Goal: Information Seeking & Learning: Learn about a topic

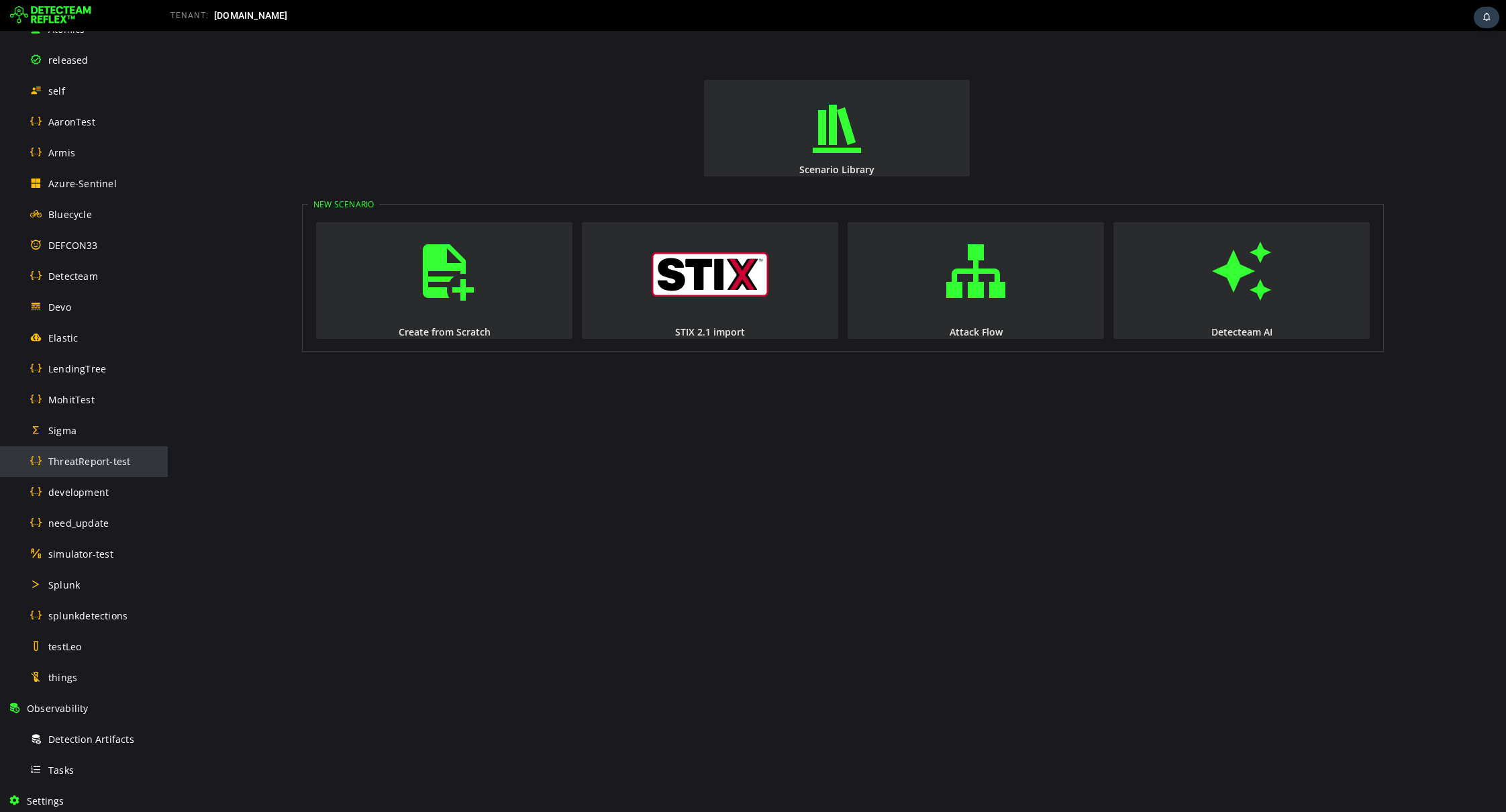
scroll to position [266, 0]
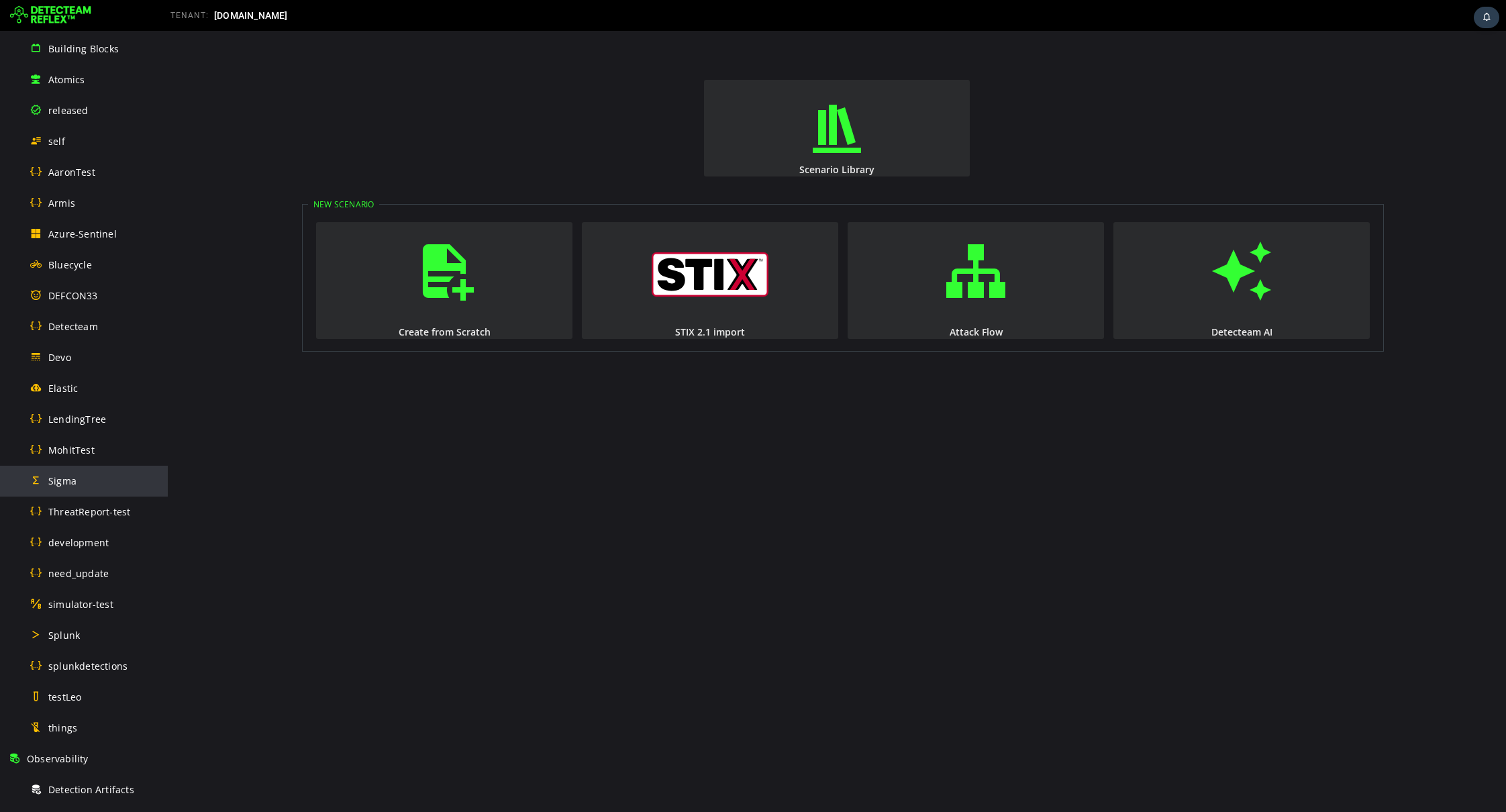
scroll to position [228, 0]
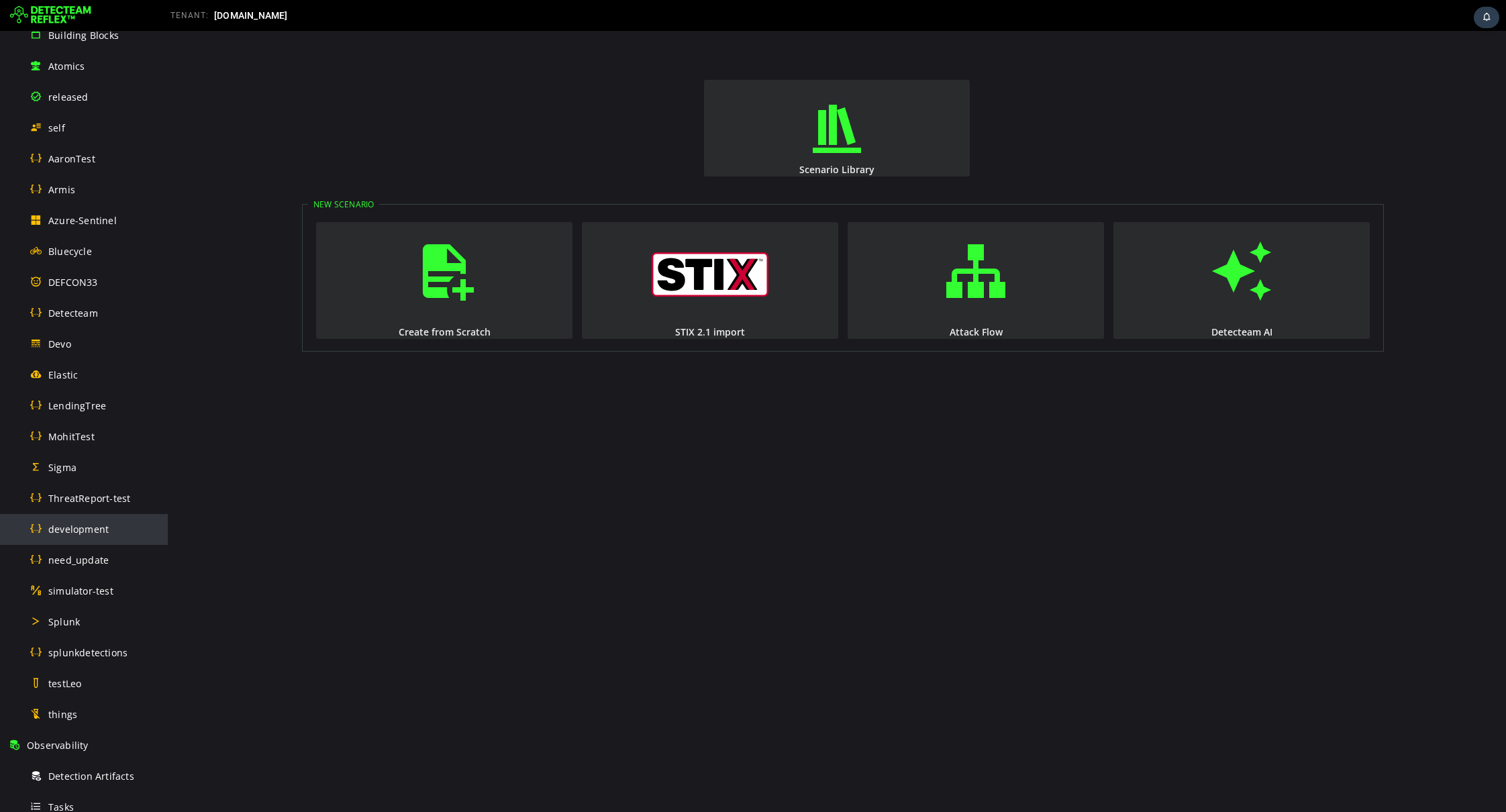
click at [101, 527] on span "development" at bounding box center [78, 528] width 61 height 13
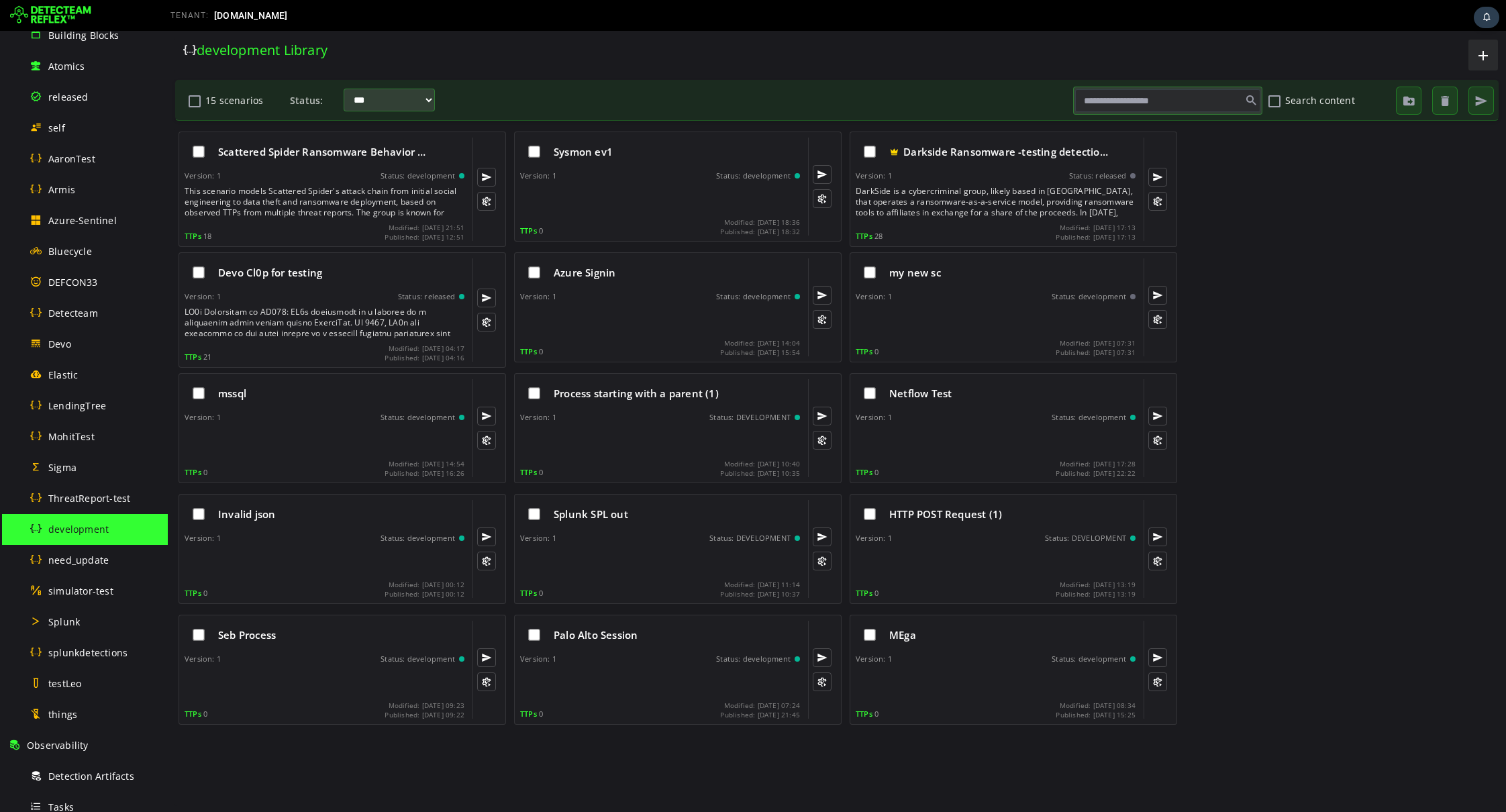
click at [1099, 88] on div at bounding box center [1168, 100] width 188 height 27
paste input "**********"
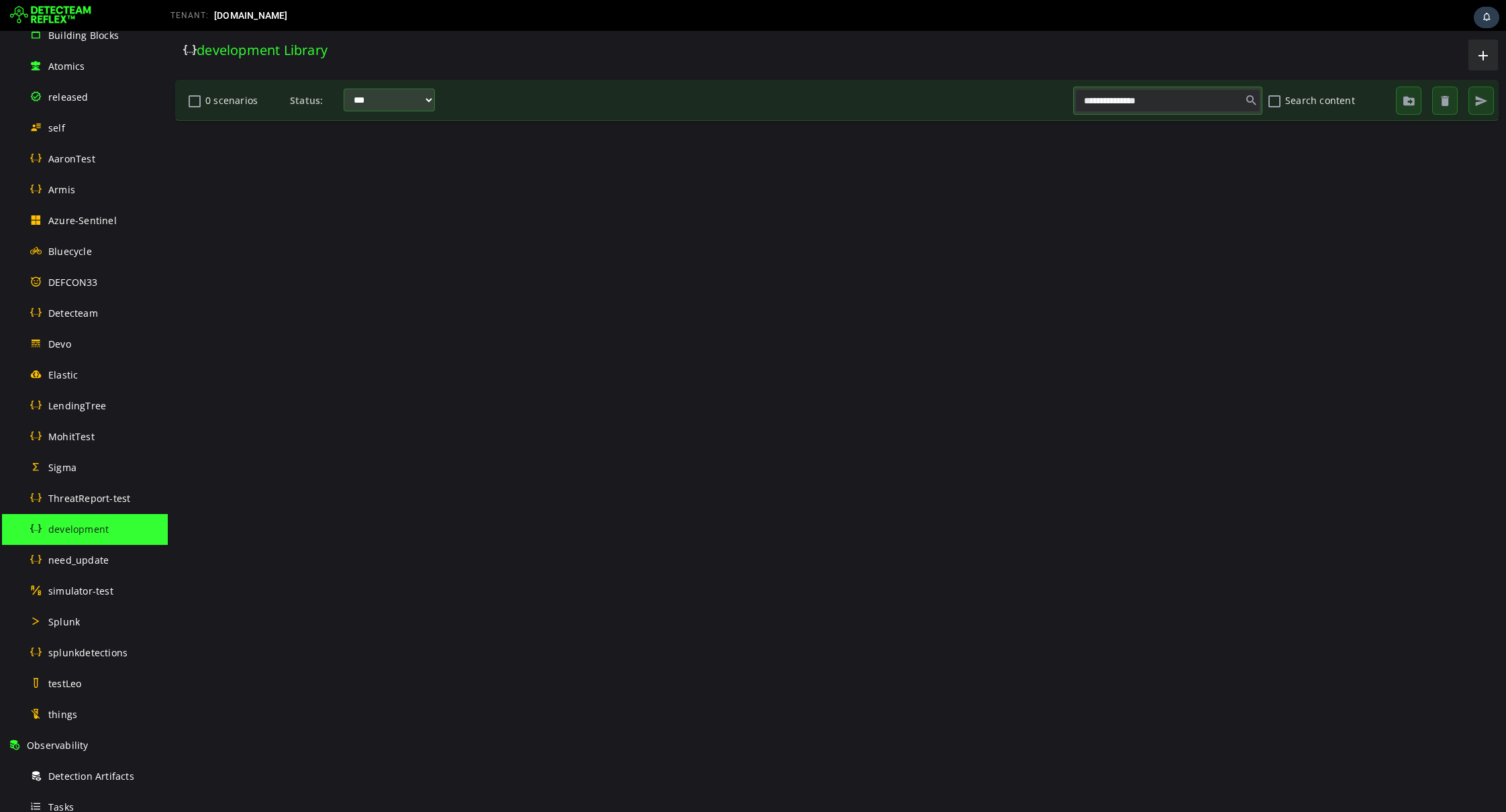
type input "**********"
click at [79, 309] on span "Detecteam" at bounding box center [72, 313] width 49 height 13
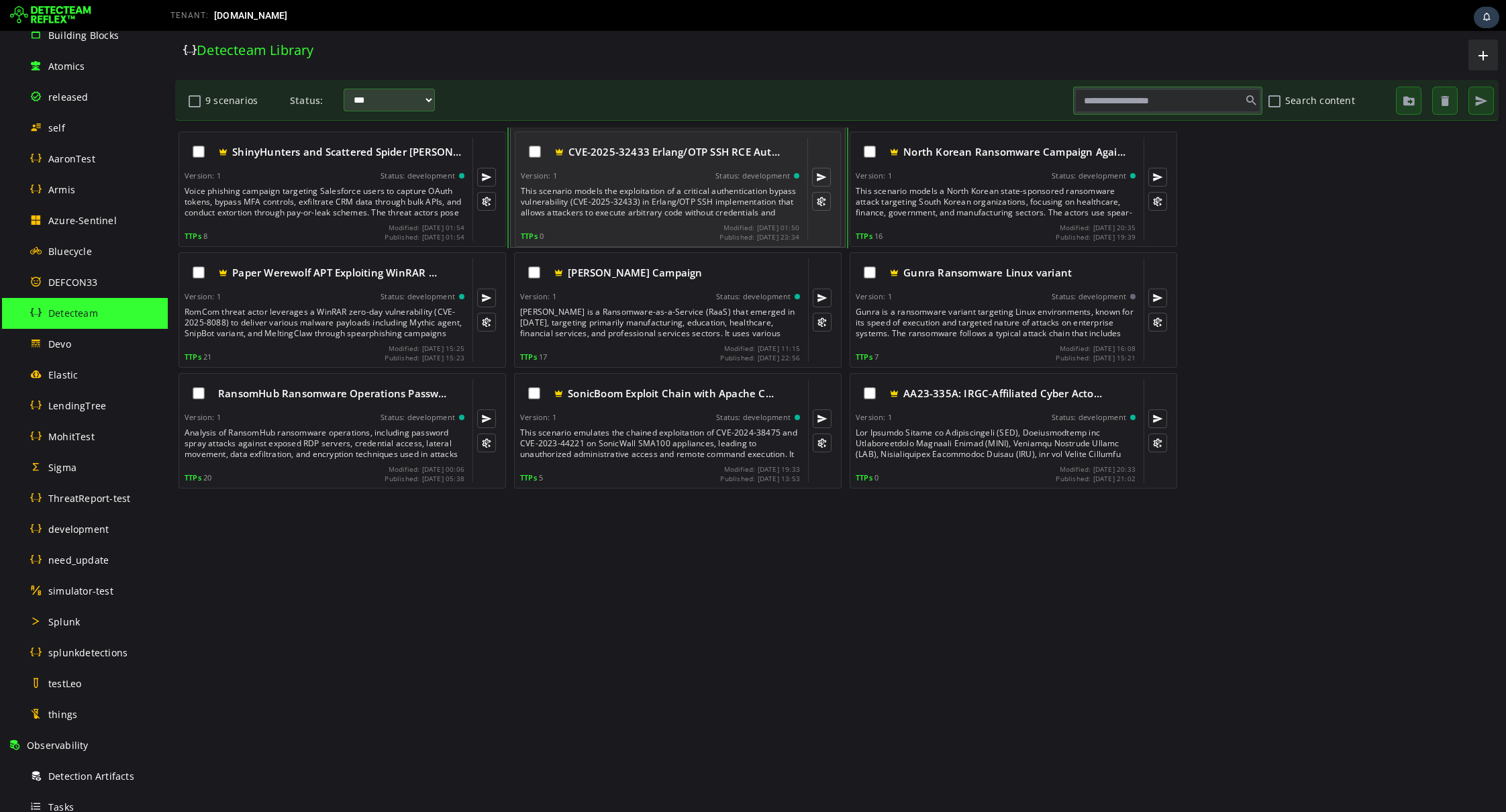
click at [730, 218] on div "CVE-2025-32433 Erlang/OTP SSH RCE Aut… Version: 1 Status: development This scen…" at bounding box center [660, 188] width 278 height 103
click at [597, 212] on div "This scenario models the exploitation of a critical authentication bypass vulne…" at bounding box center [661, 201] width 281 height 32
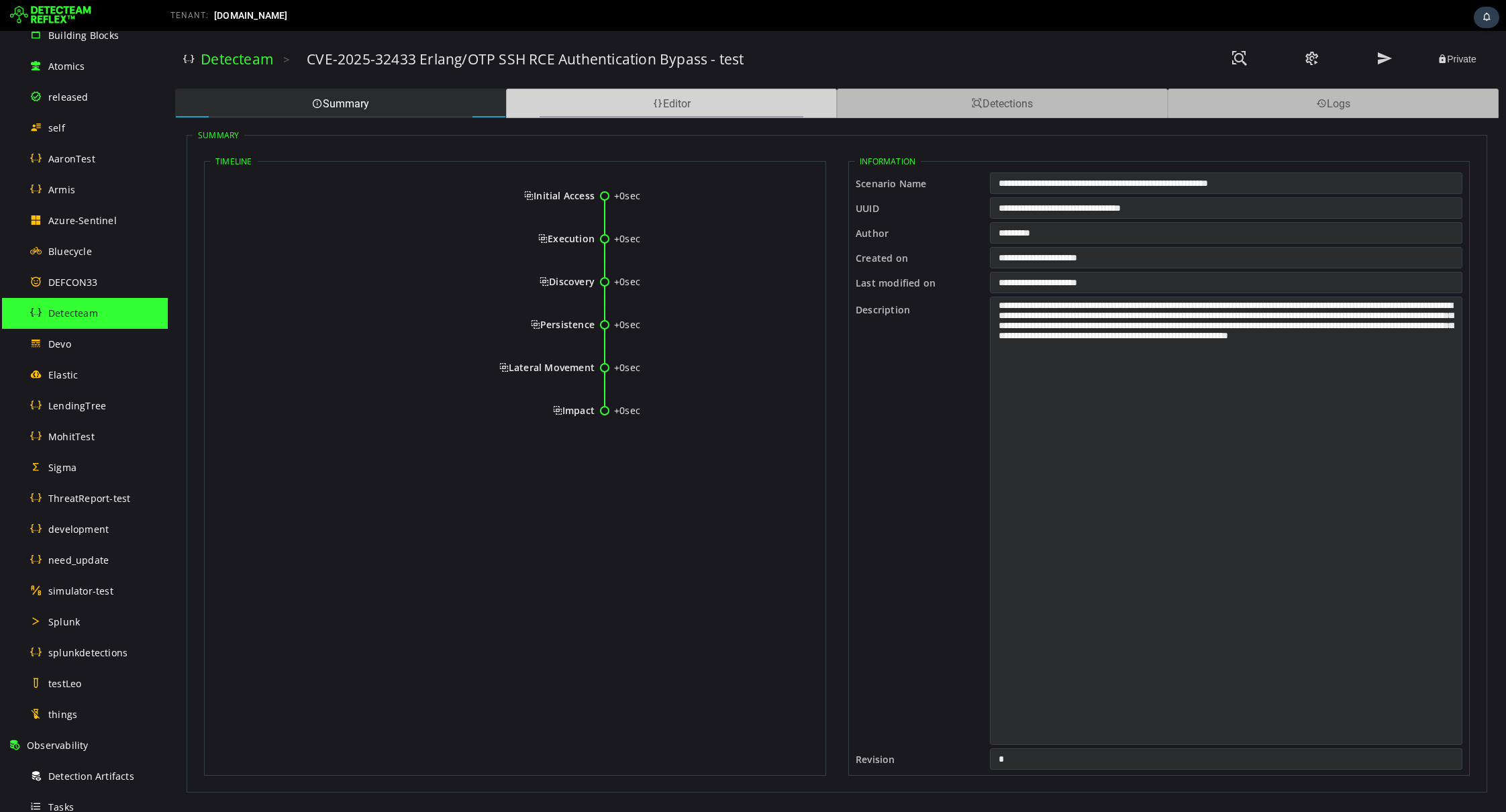
click at [784, 107] on div "Editor" at bounding box center [671, 103] width 331 height 30
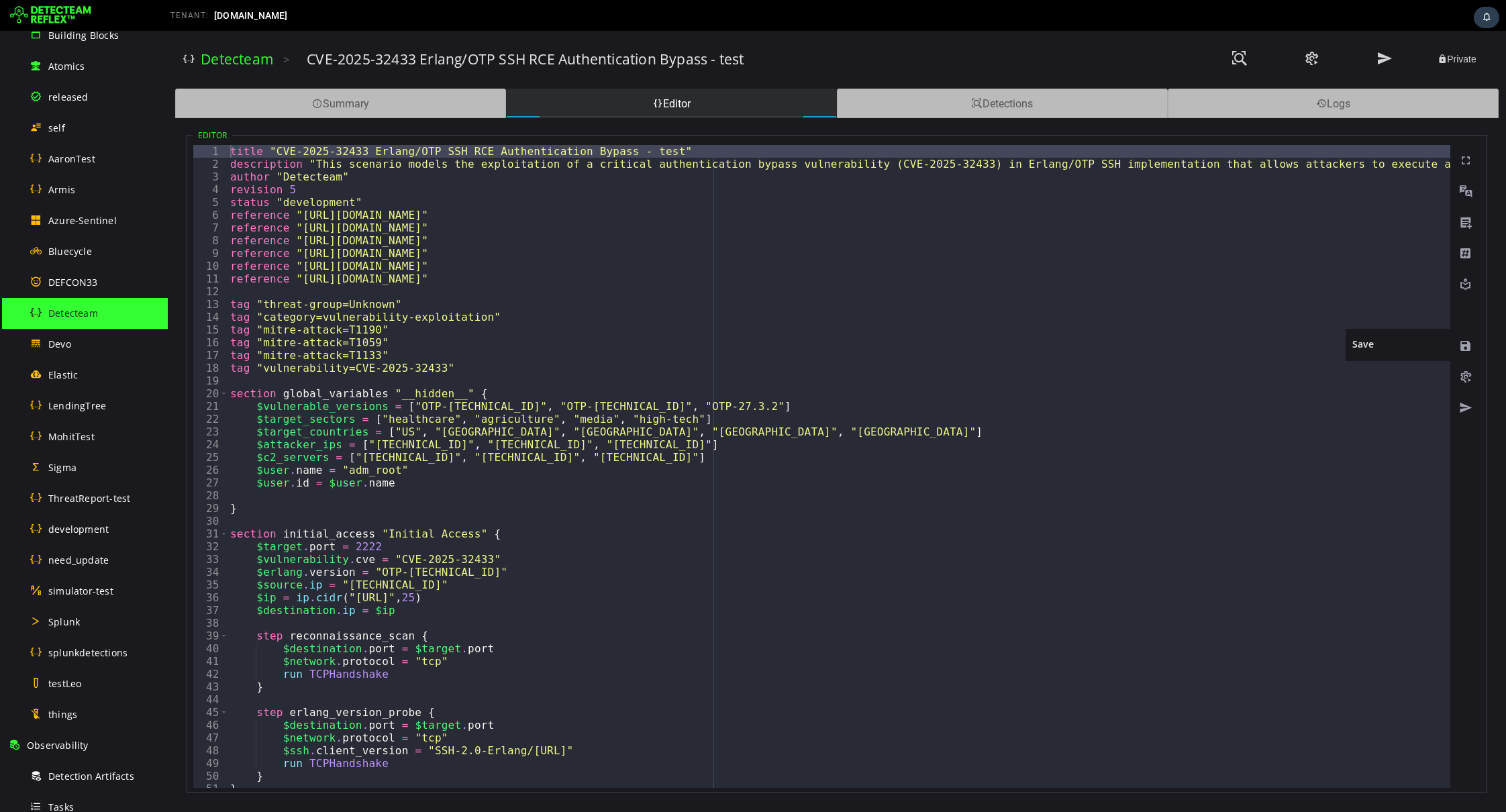
click at [1463, 340] on span at bounding box center [1466, 347] width 14 height 14
click at [319, 111] on div "Summary" at bounding box center [340, 103] width 331 height 30
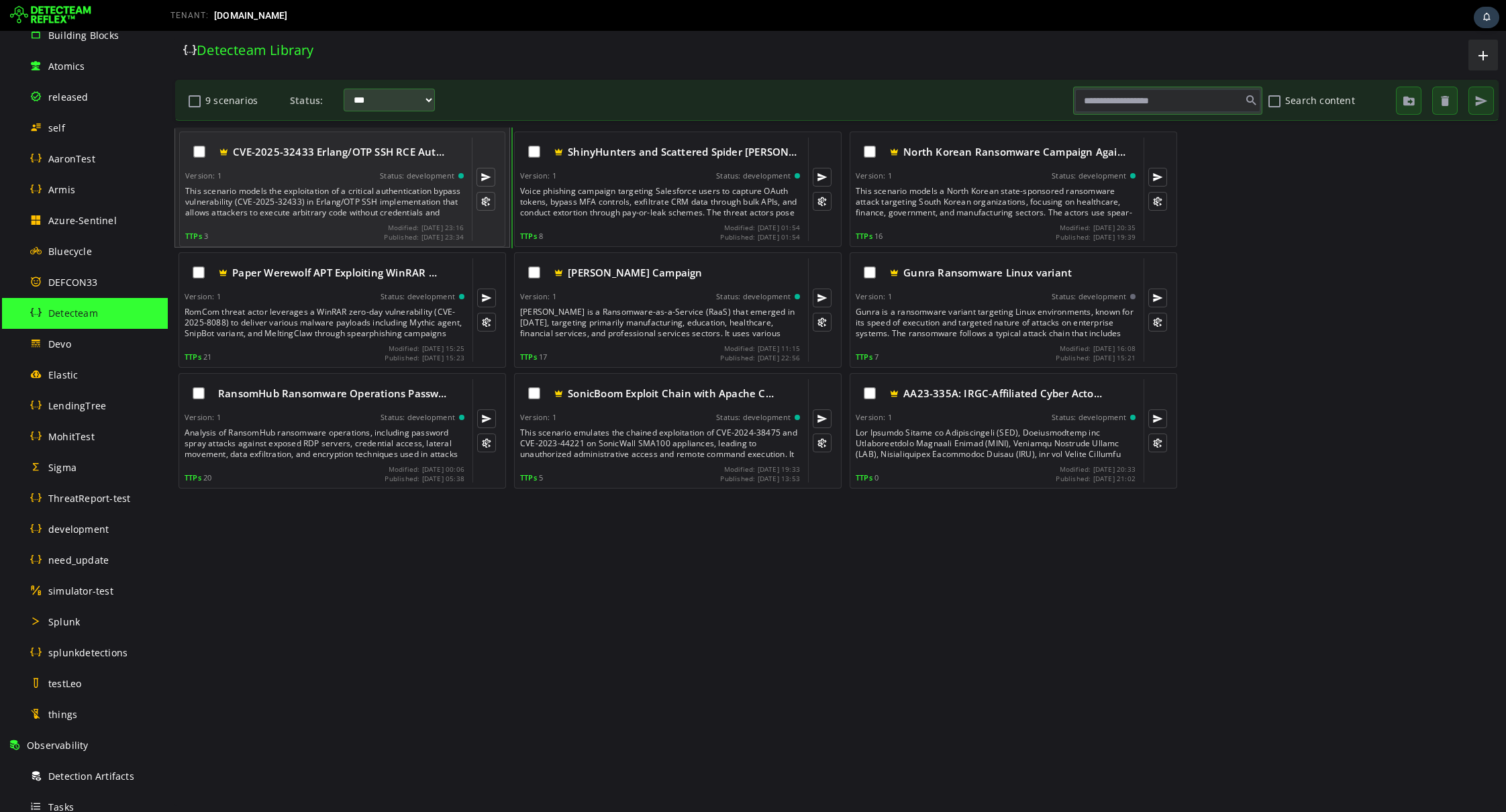
click at [350, 195] on div "This scenario models the exploitation of a critical authentication bypass vulne…" at bounding box center [326, 201] width 281 height 32
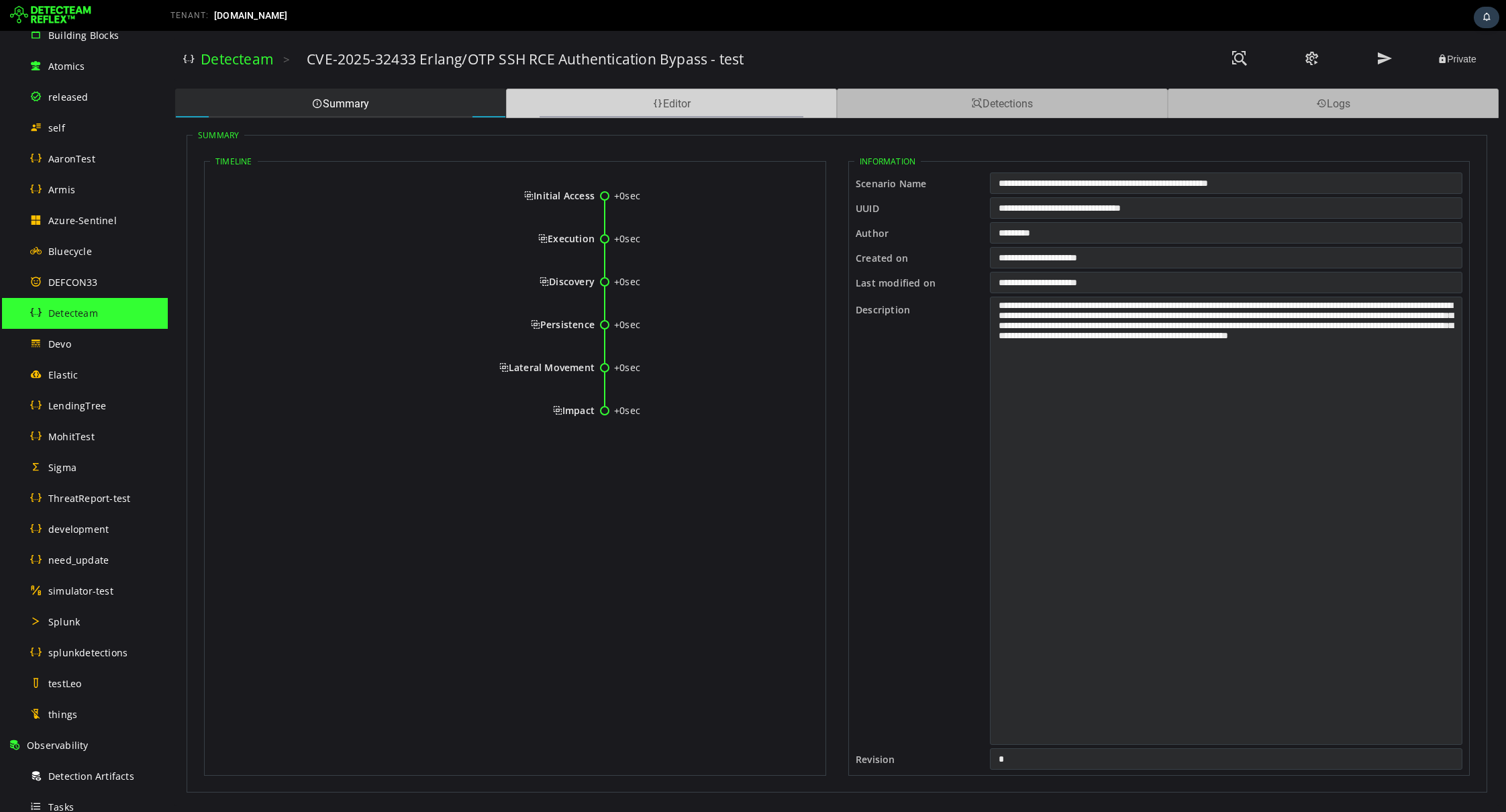
click at [628, 104] on div "Editor" at bounding box center [671, 103] width 331 height 30
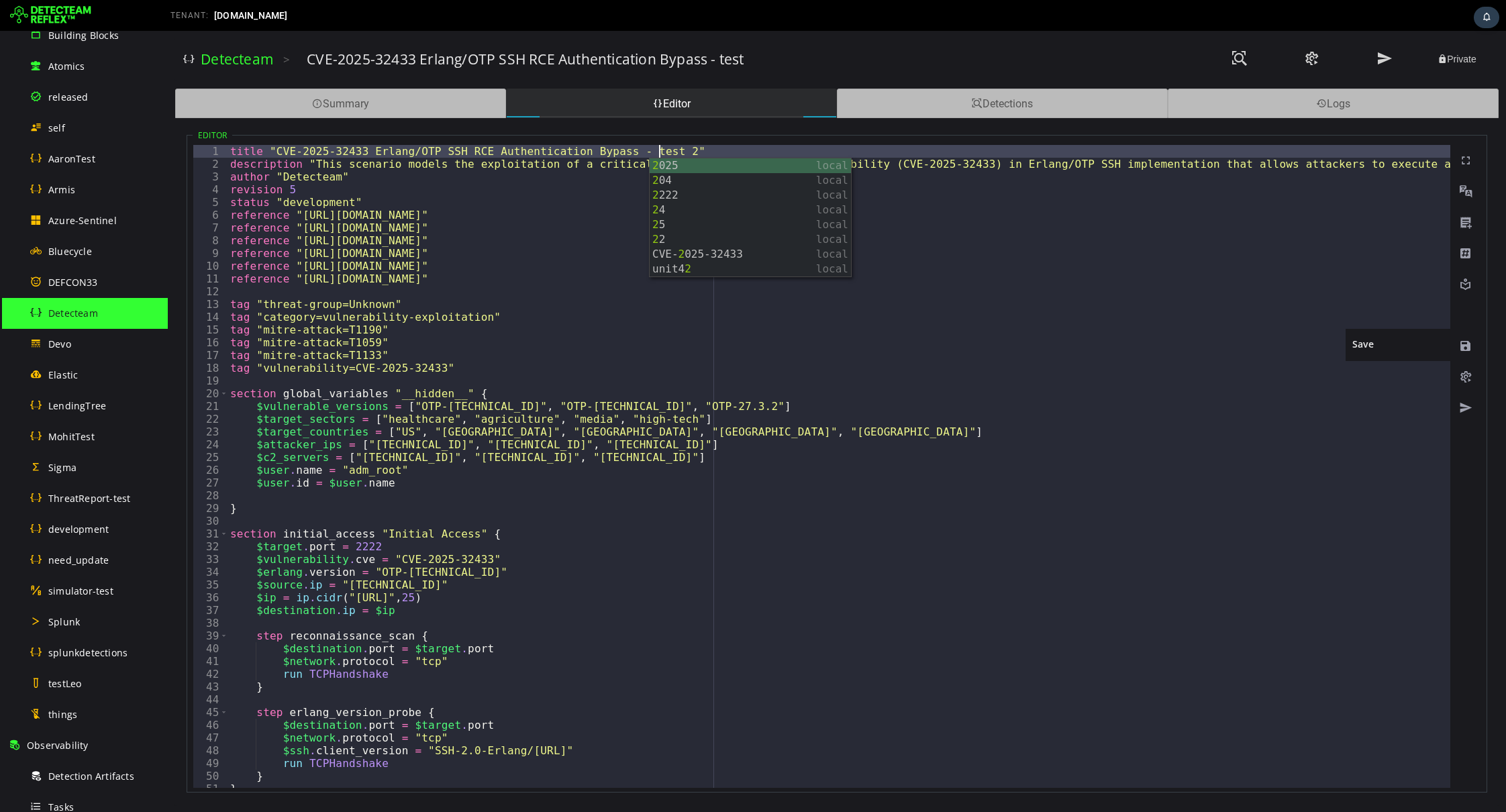
type textarea "**********"
click at [1462, 344] on span at bounding box center [1466, 347] width 14 height 14
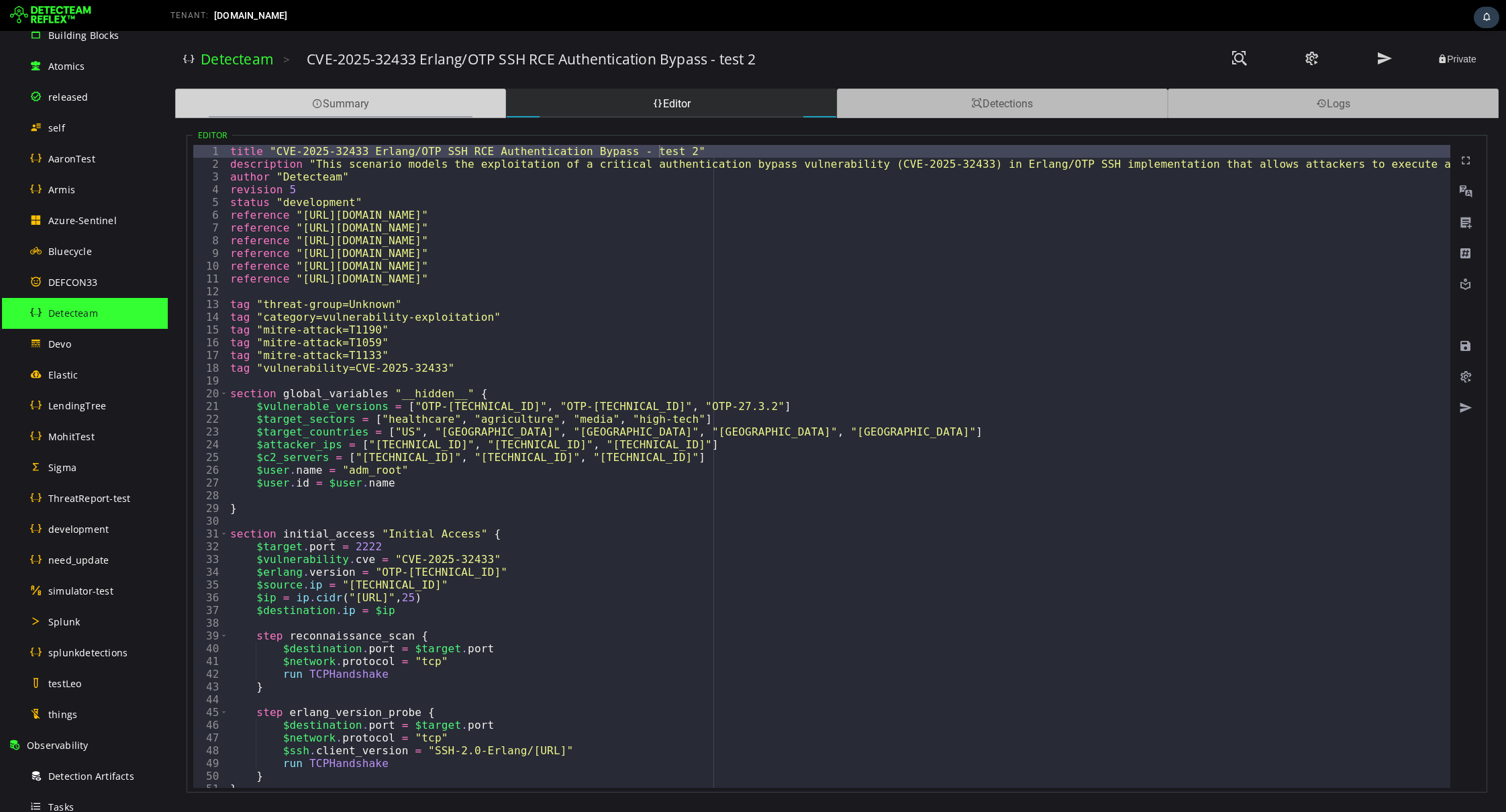
click at [465, 103] on div "Summary" at bounding box center [340, 103] width 331 height 30
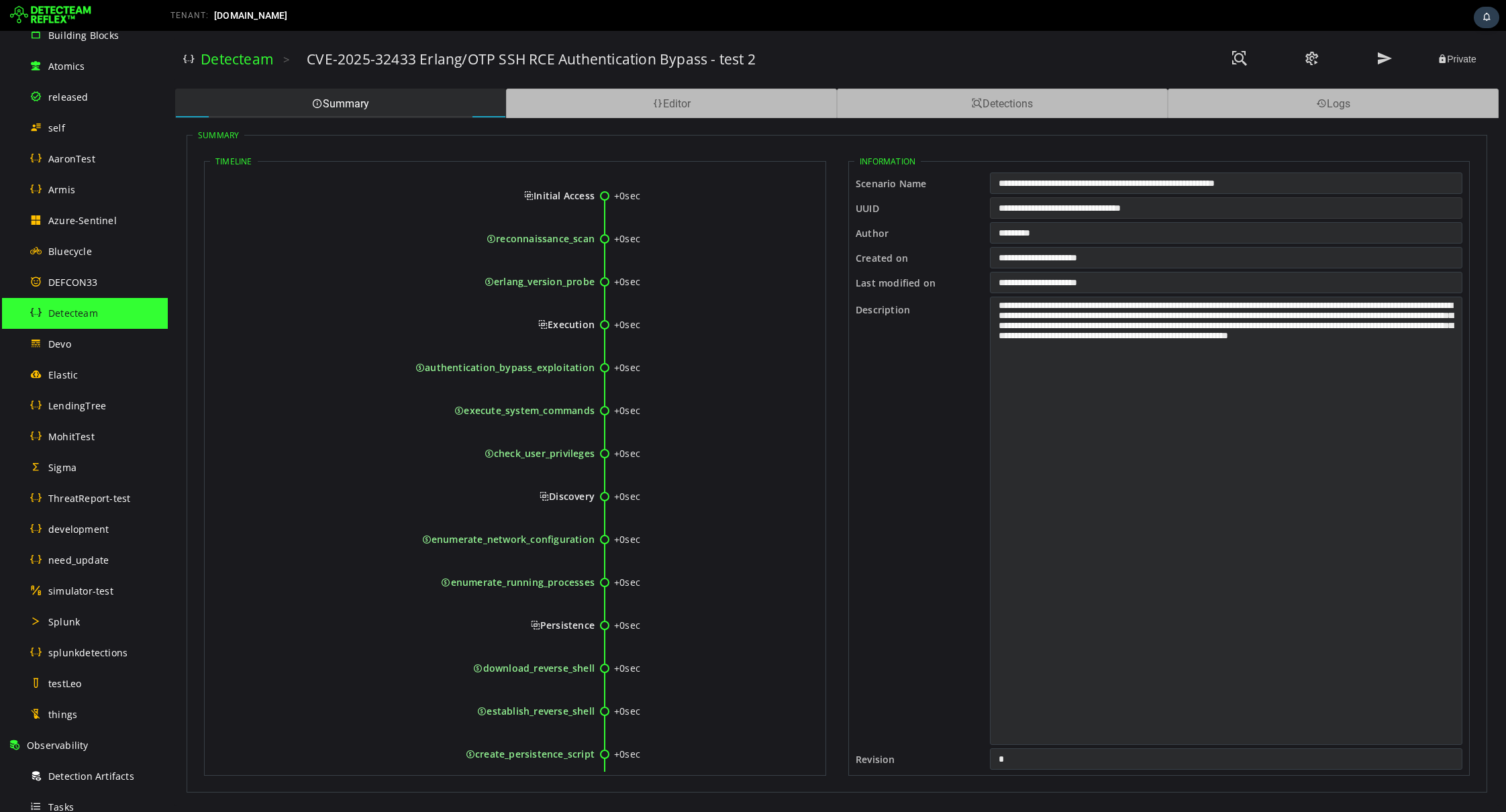
click at [1107, 210] on input "**********" at bounding box center [1226, 208] width 472 height 21
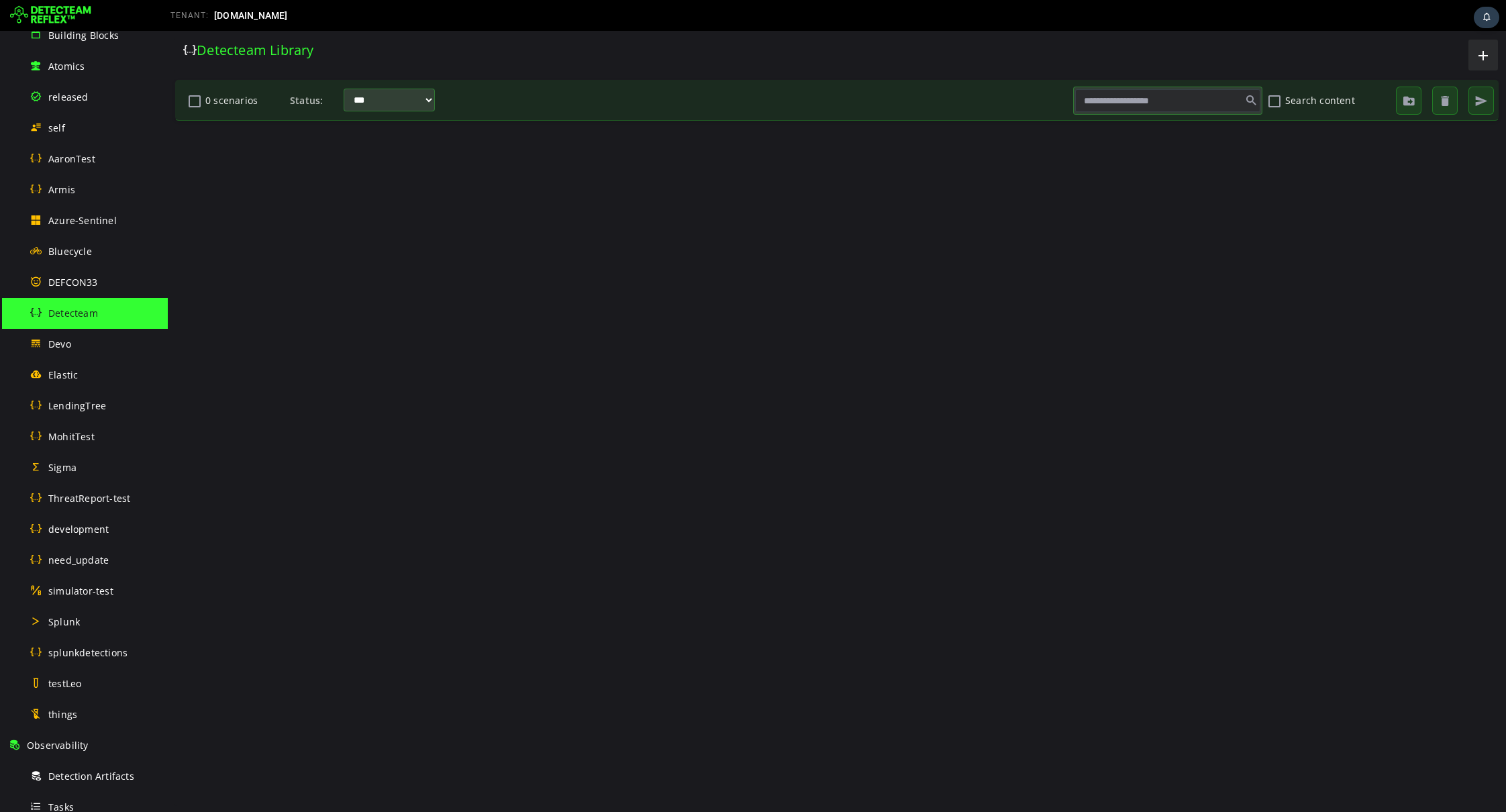
scroll to position [0, 0]
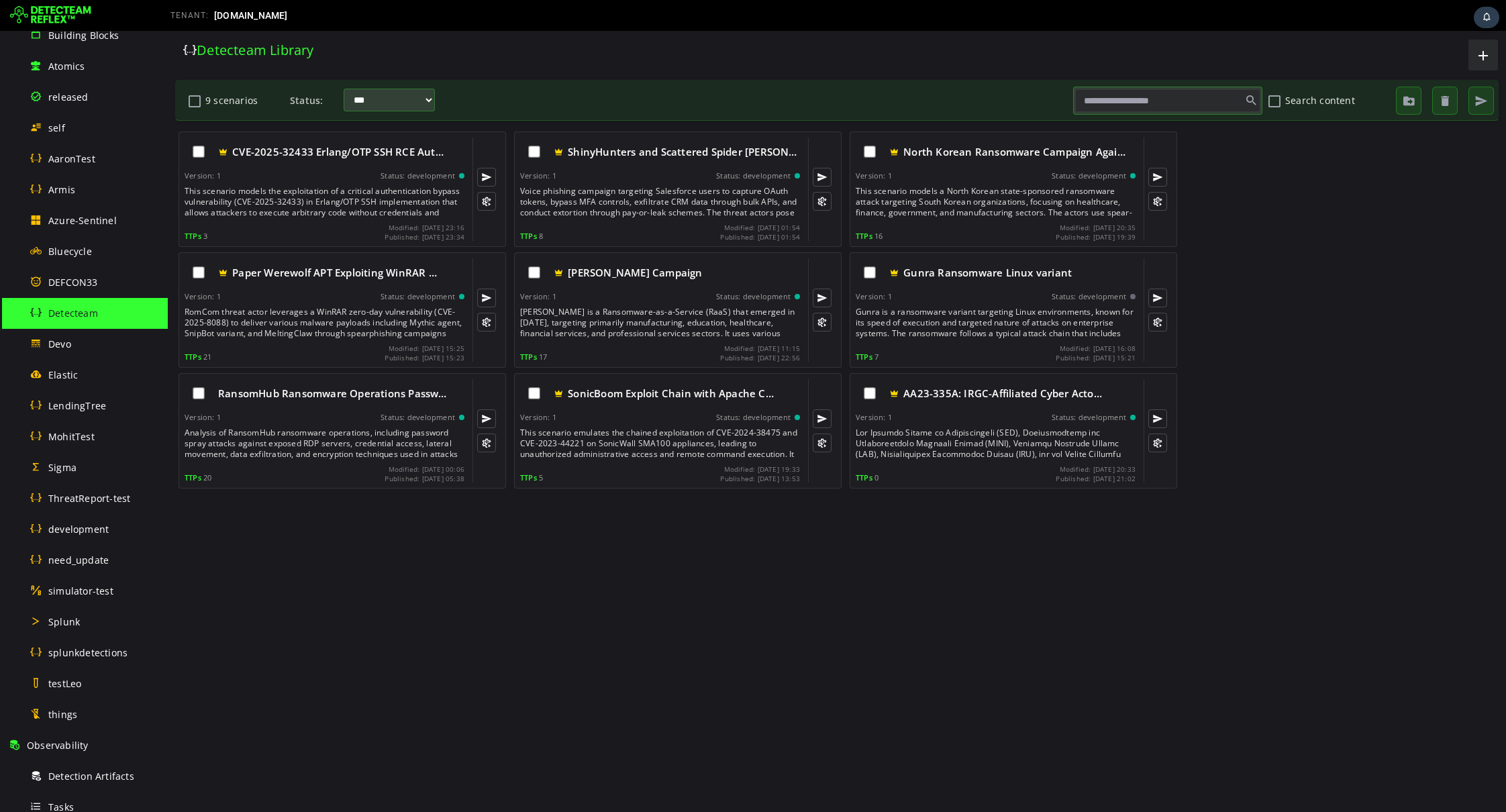
click at [1138, 99] on input "text" at bounding box center [1168, 100] width 185 height 23
paste input "**********"
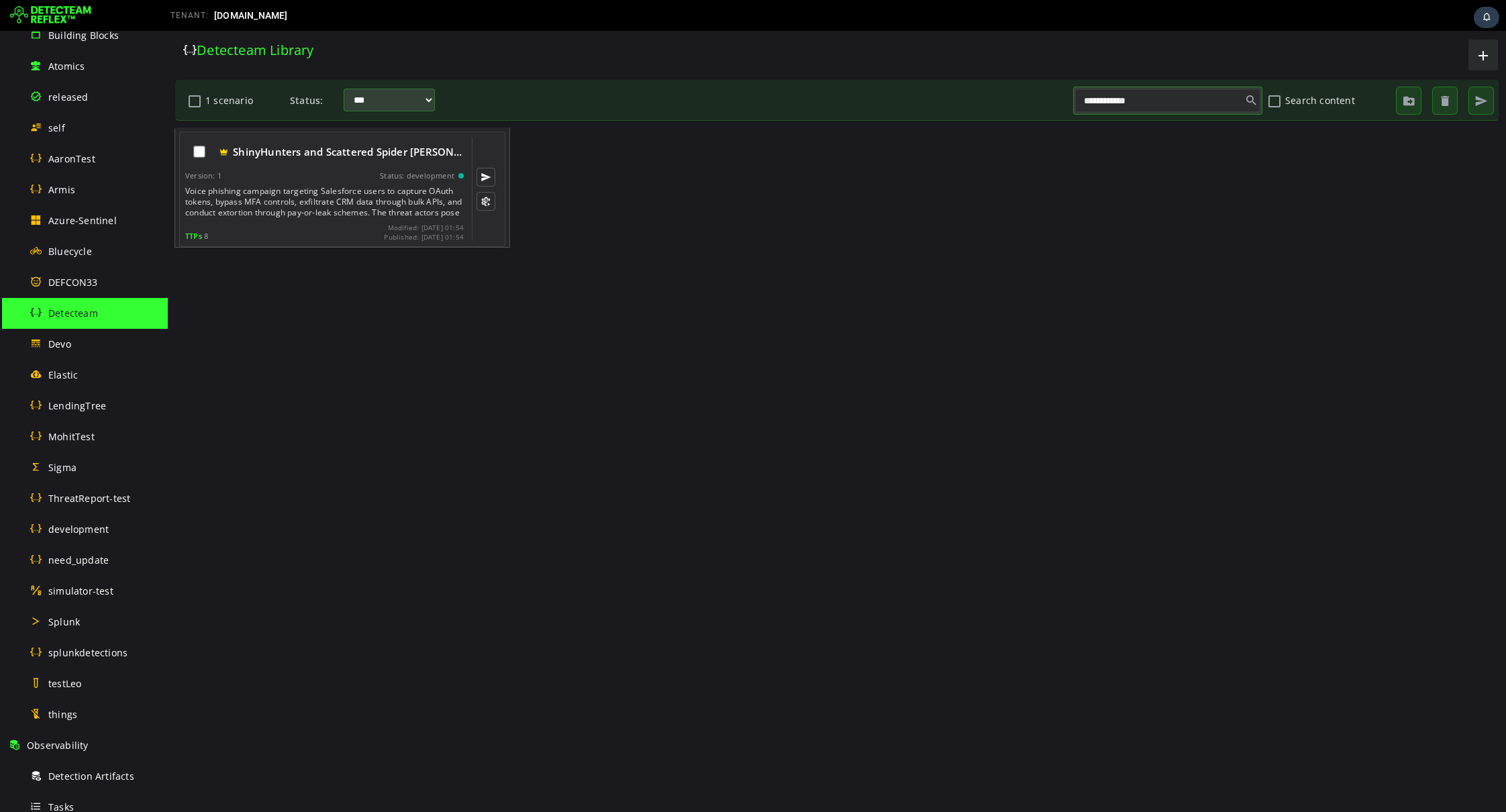
type input "**********"
click at [375, 138] on div "ShinyHunters and Scattered Spider Sal…" at bounding box center [325, 151] width 278 height 28
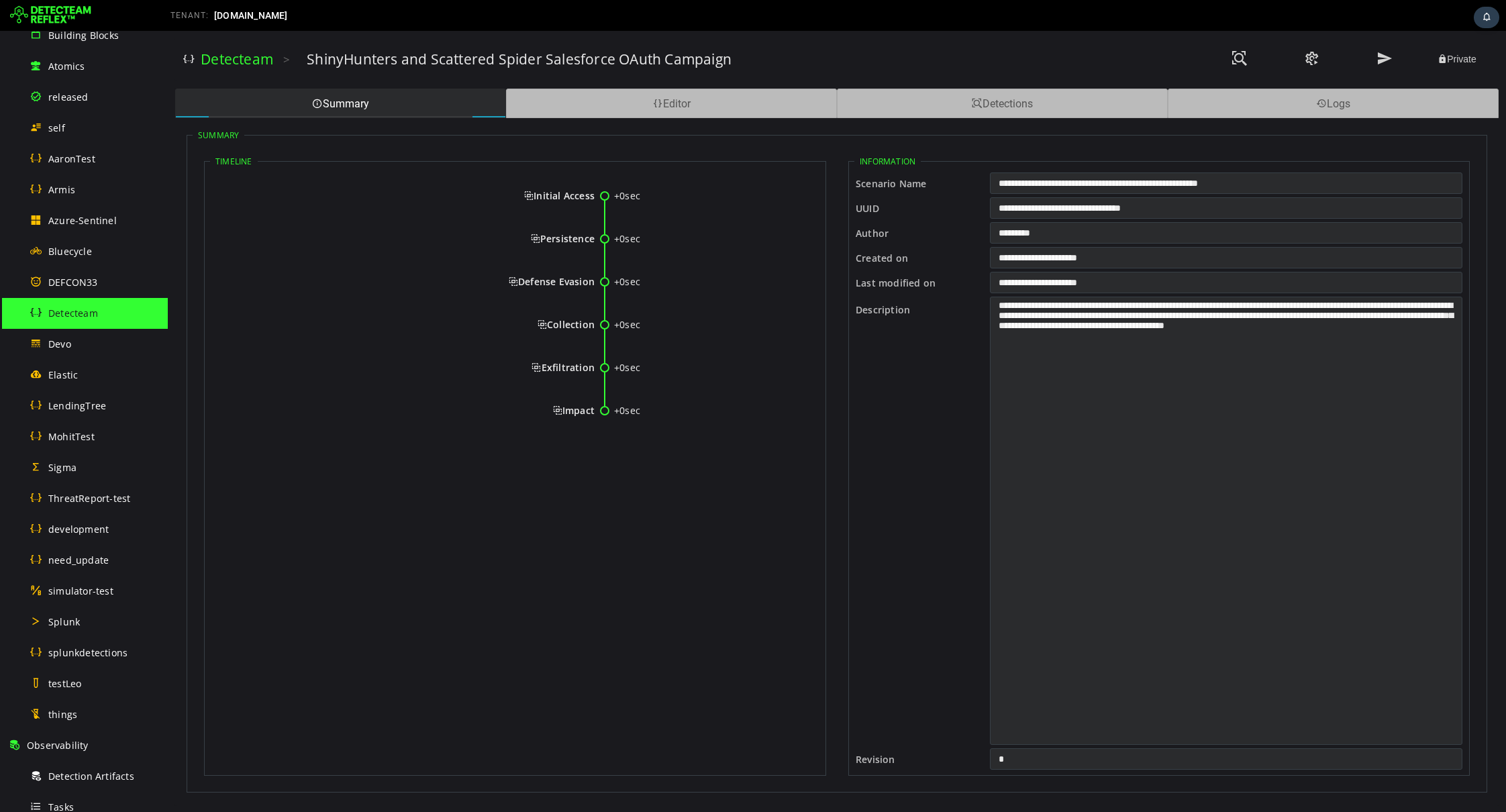
click at [344, 193] on html "XXXXXXXXXXXXXXXXXXXXXXXXXXXXXXXXXXXXXXXXXXXXXXXXXXXXXXXXXXXXXXXXXXXXXXXXXXXXXXX…" at bounding box center [838, 422] width 1339 height 782
click at [1038, 214] on input "**********" at bounding box center [1226, 208] width 472 height 21
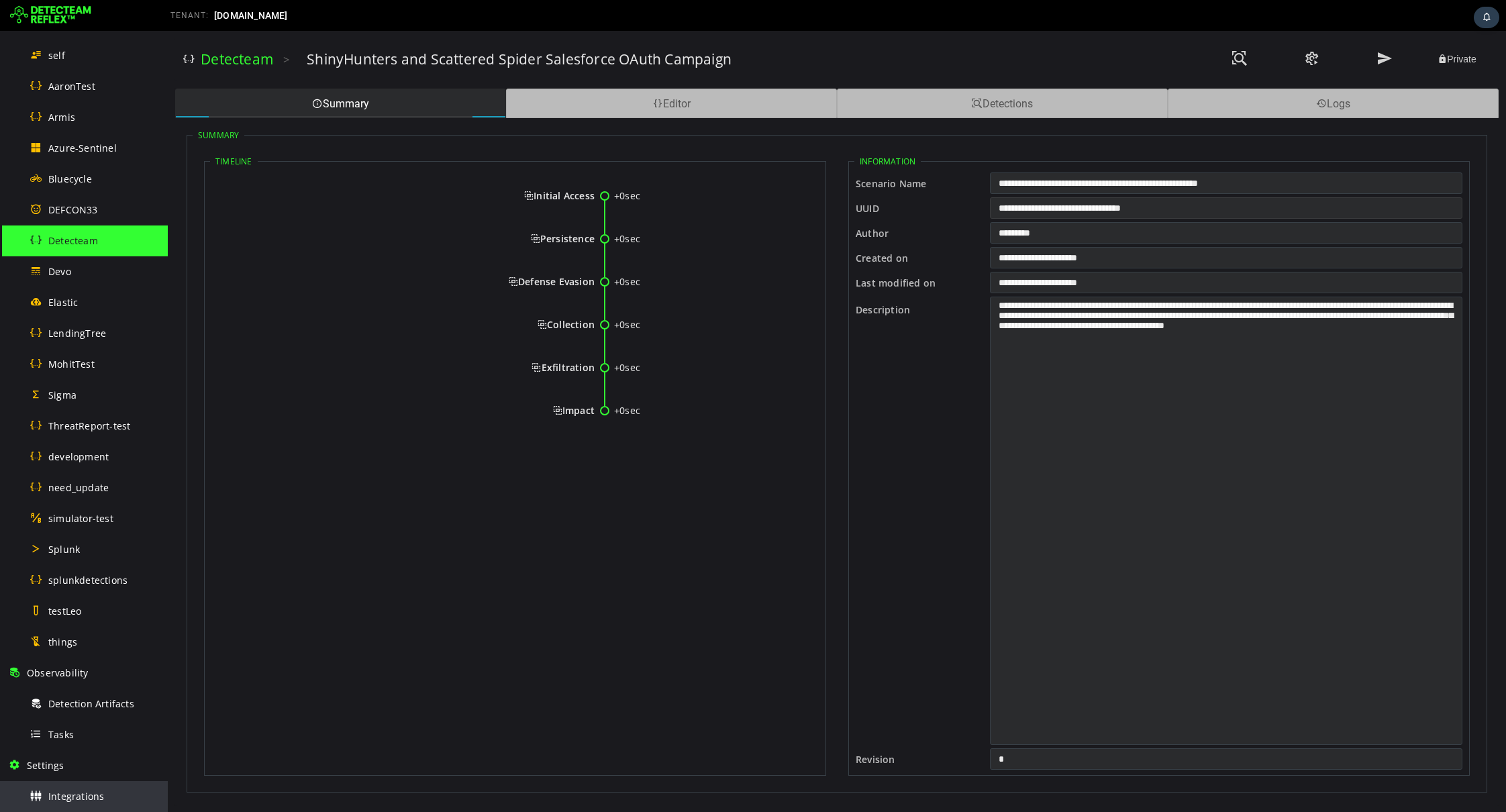
scroll to position [320, 0]
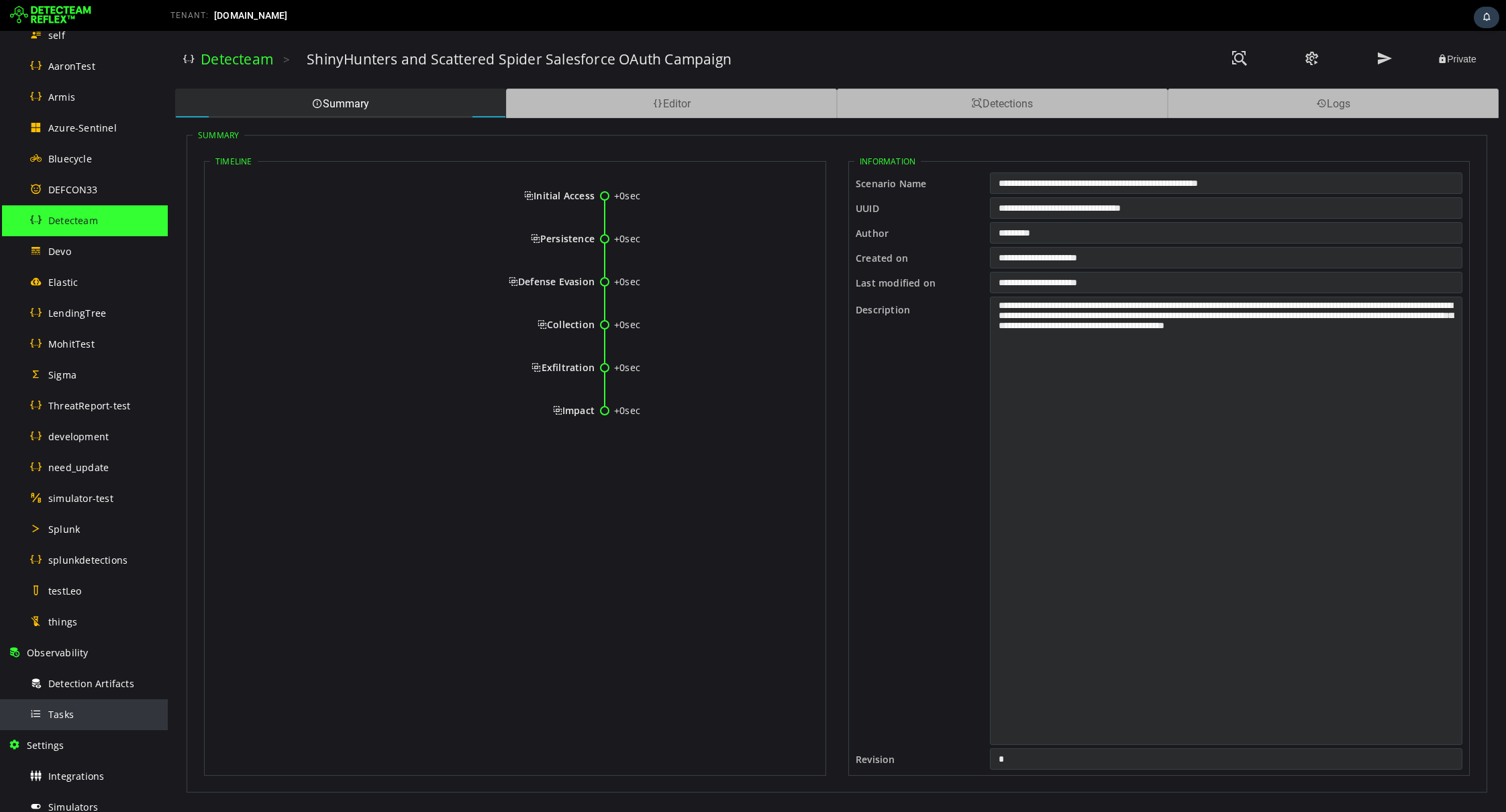
click at [80, 713] on div "Tasks" at bounding box center [95, 714] width 130 height 30
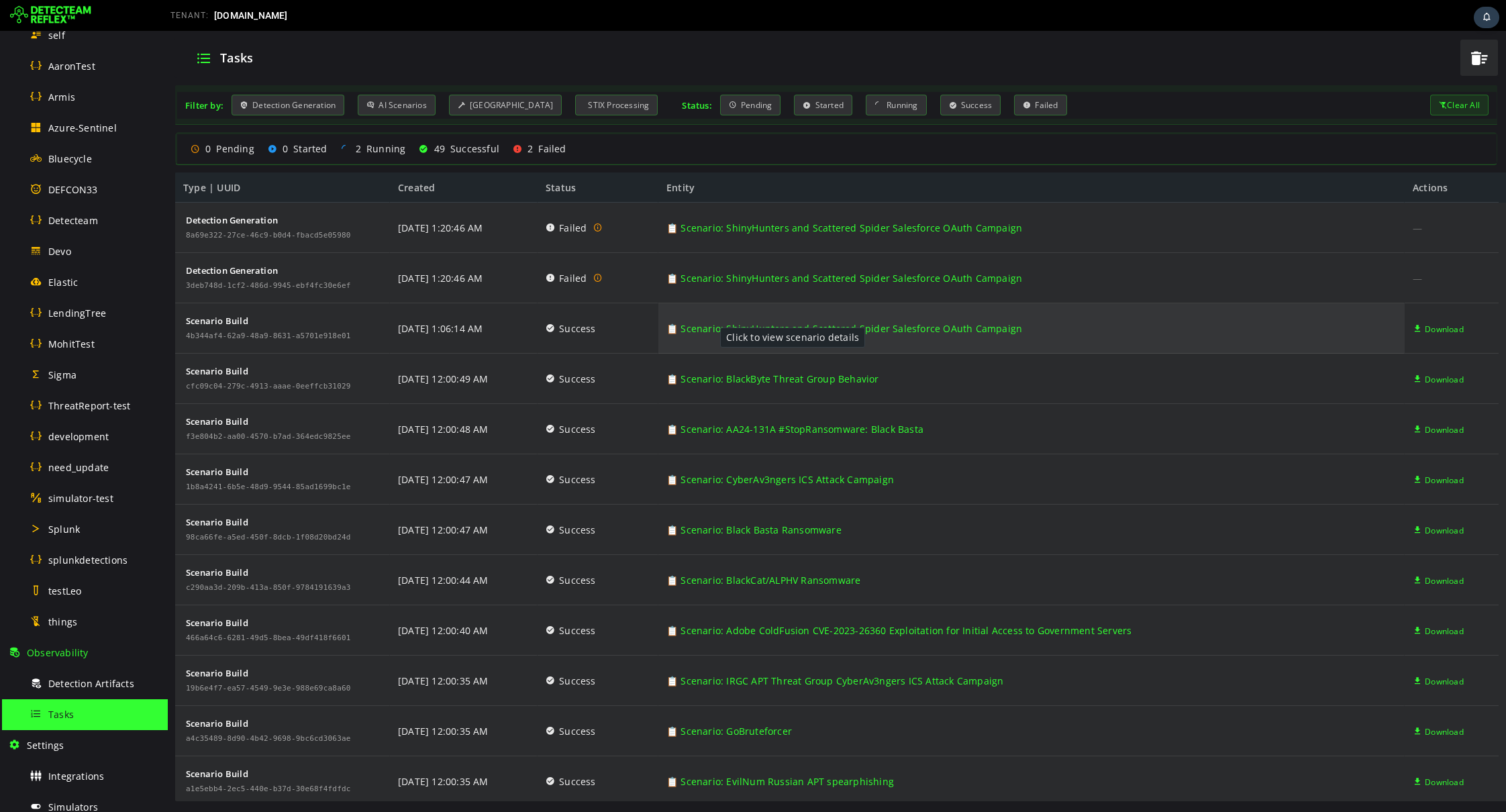
click at [707, 326] on link "📋 Scenario: ShinyHunters and Scattered Spider Salesforce OAuth Campaign" at bounding box center [844, 328] width 355 height 50
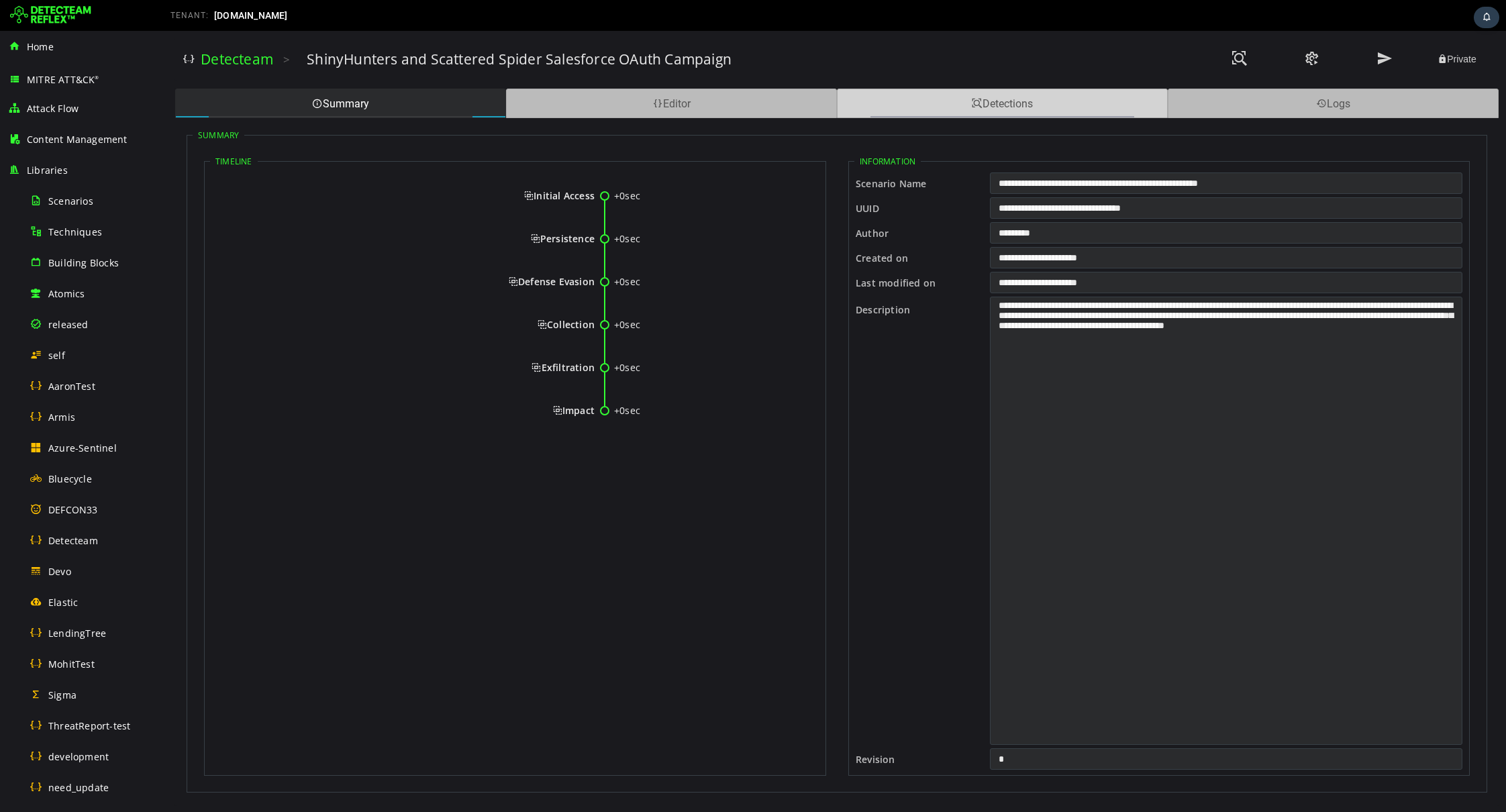
click at [910, 98] on div "Detections" at bounding box center [1003, 103] width 331 height 30
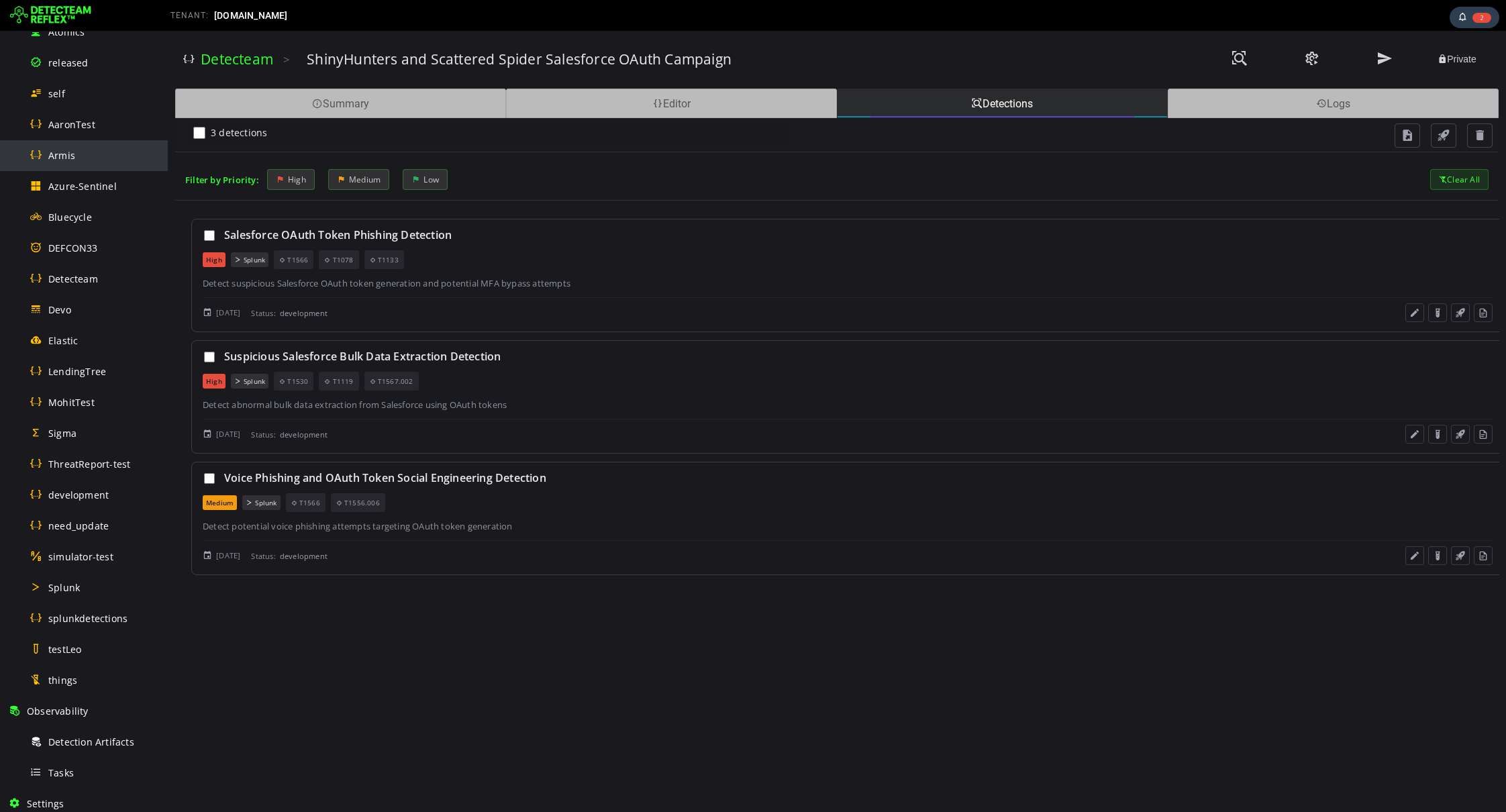
scroll to position [484, 0]
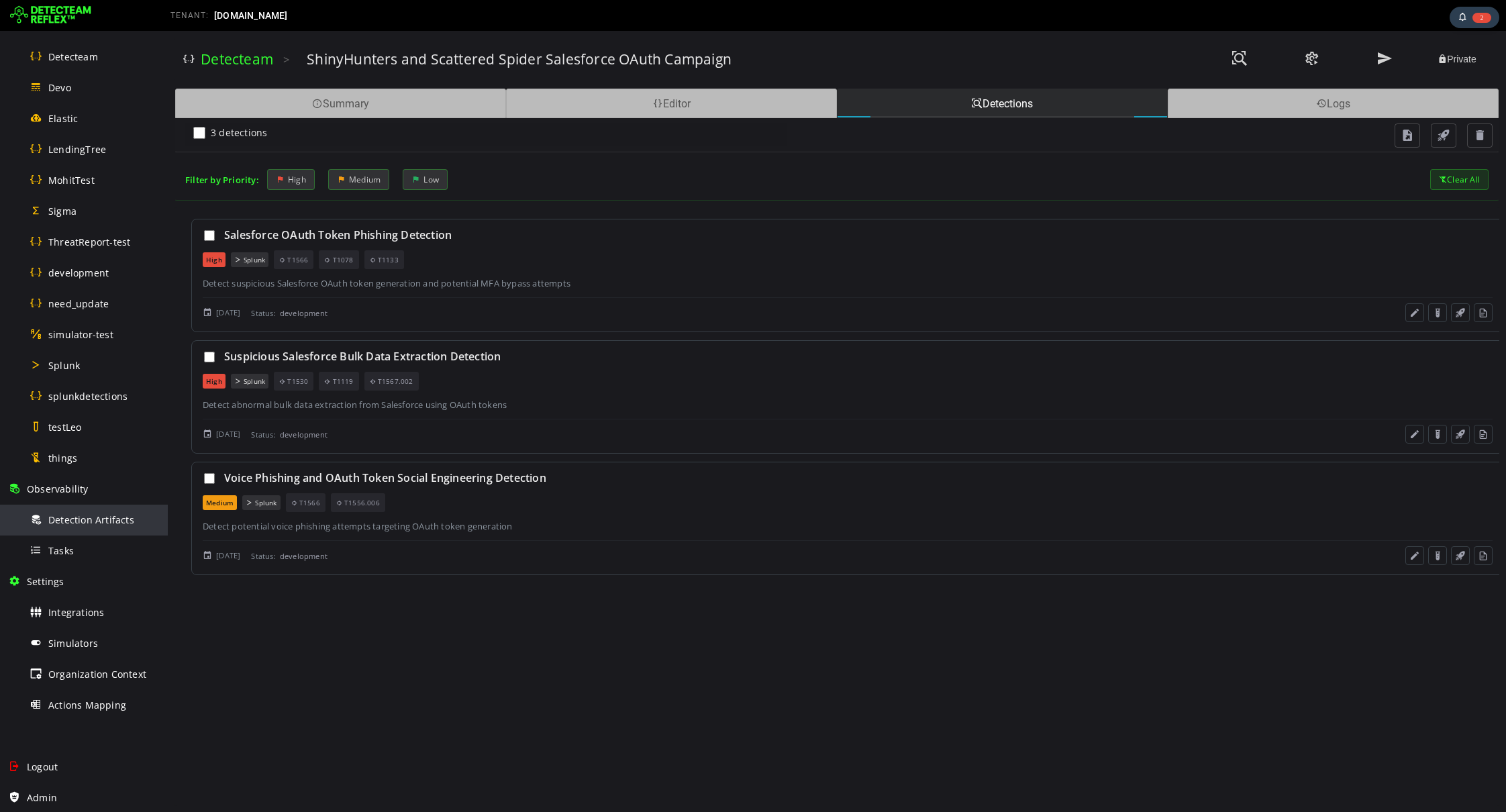
click at [67, 514] on span "Detection Artifacts" at bounding box center [91, 519] width 86 height 13
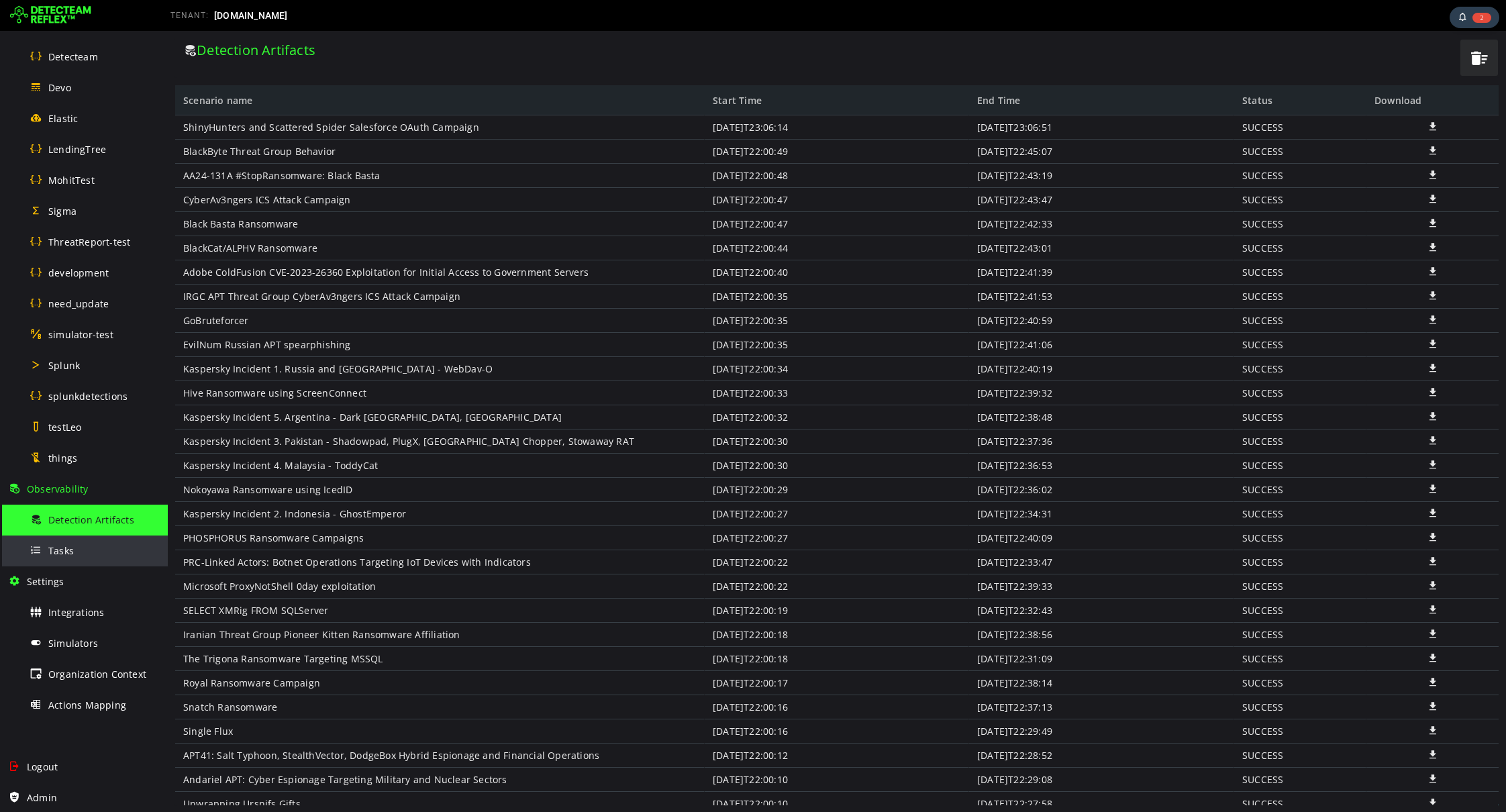
click at [85, 548] on div "Tasks" at bounding box center [95, 550] width 130 height 30
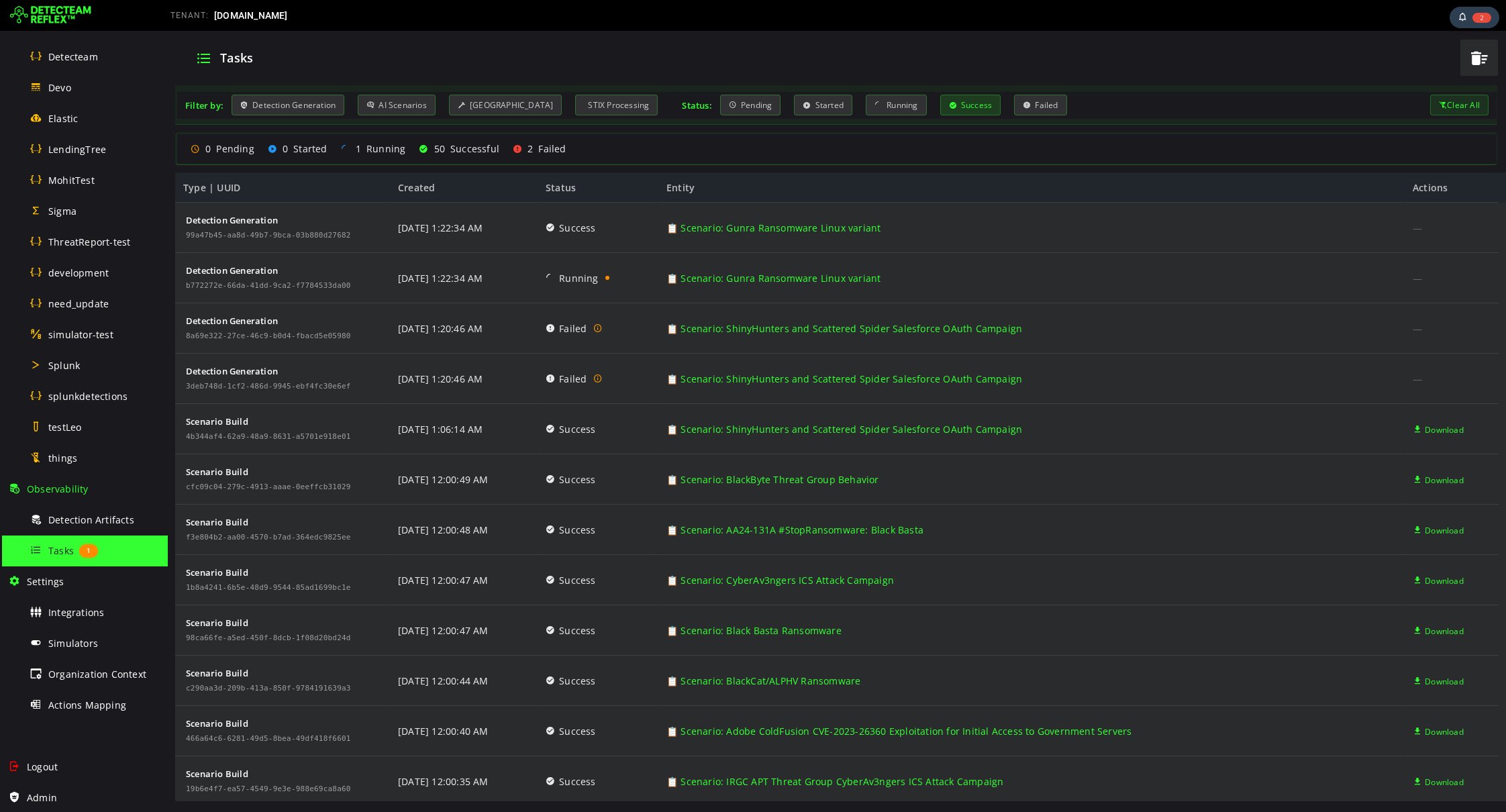
click at [941, 108] on div "Success" at bounding box center [971, 105] width 61 height 21
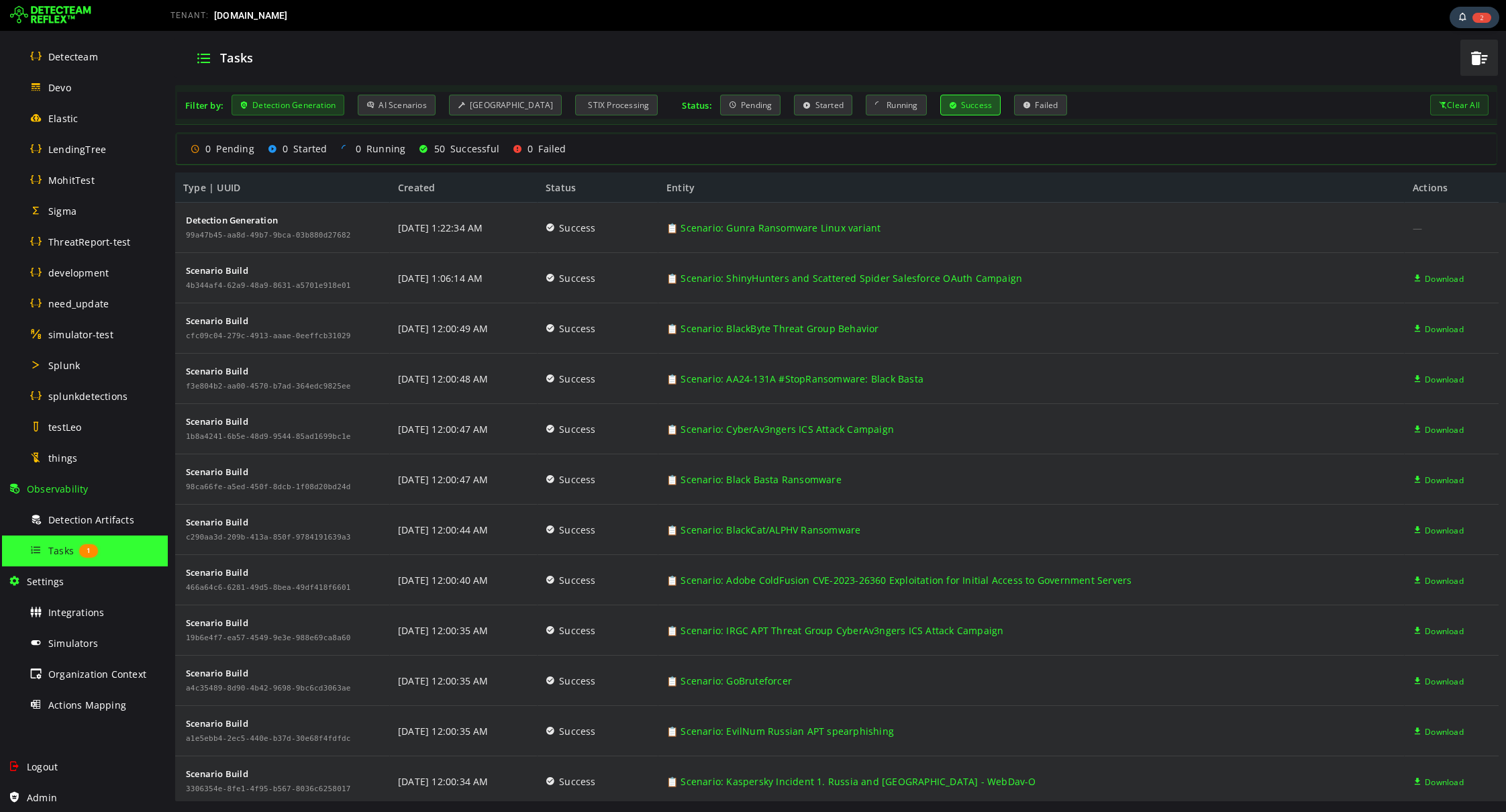
click at [319, 103] on div "Detection Generation" at bounding box center [288, 105] width 113 height 21
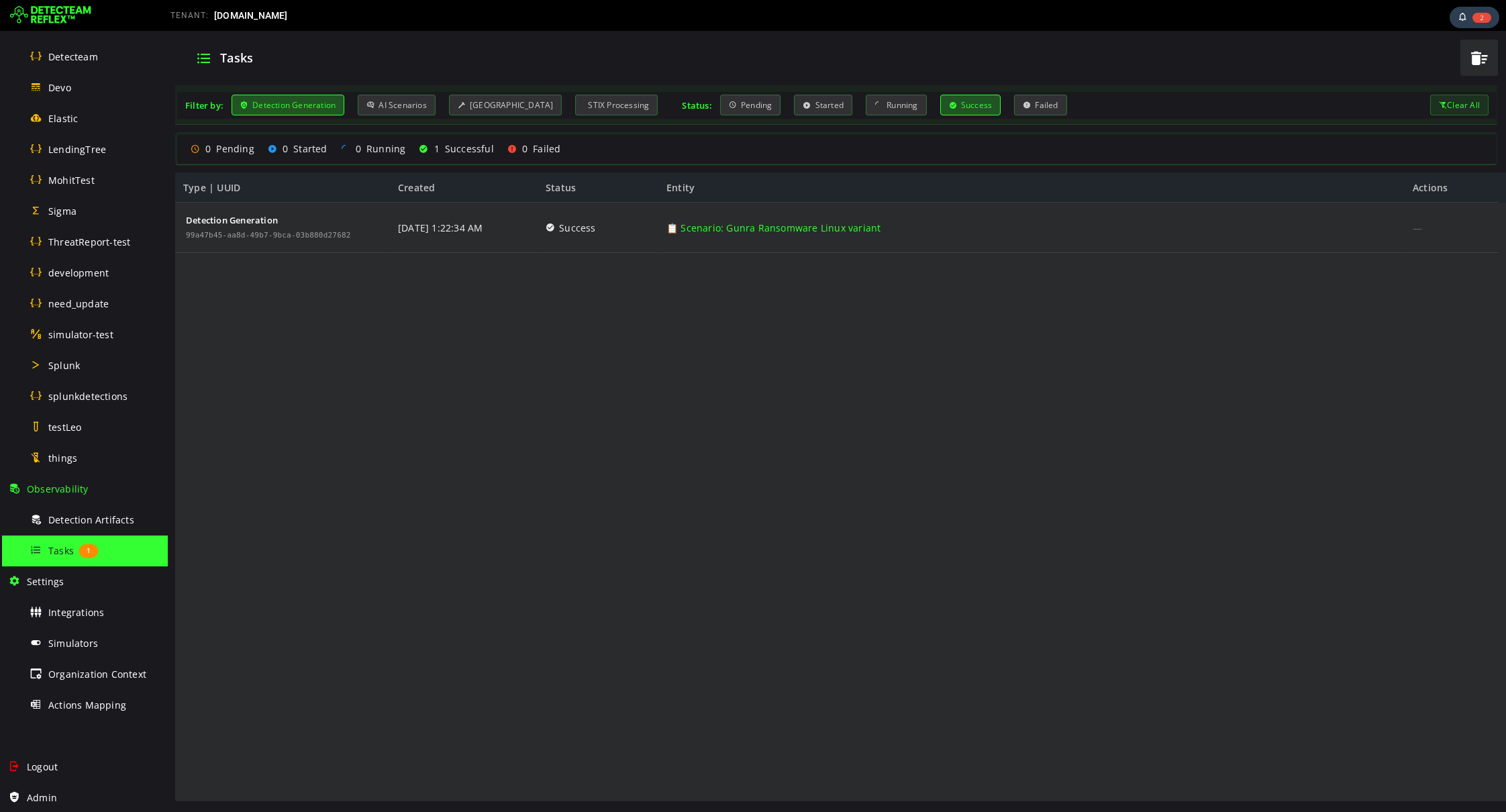
click at [319, 103] on div "Detection Generation" at bounding box center [288, 105] width 113 height 21
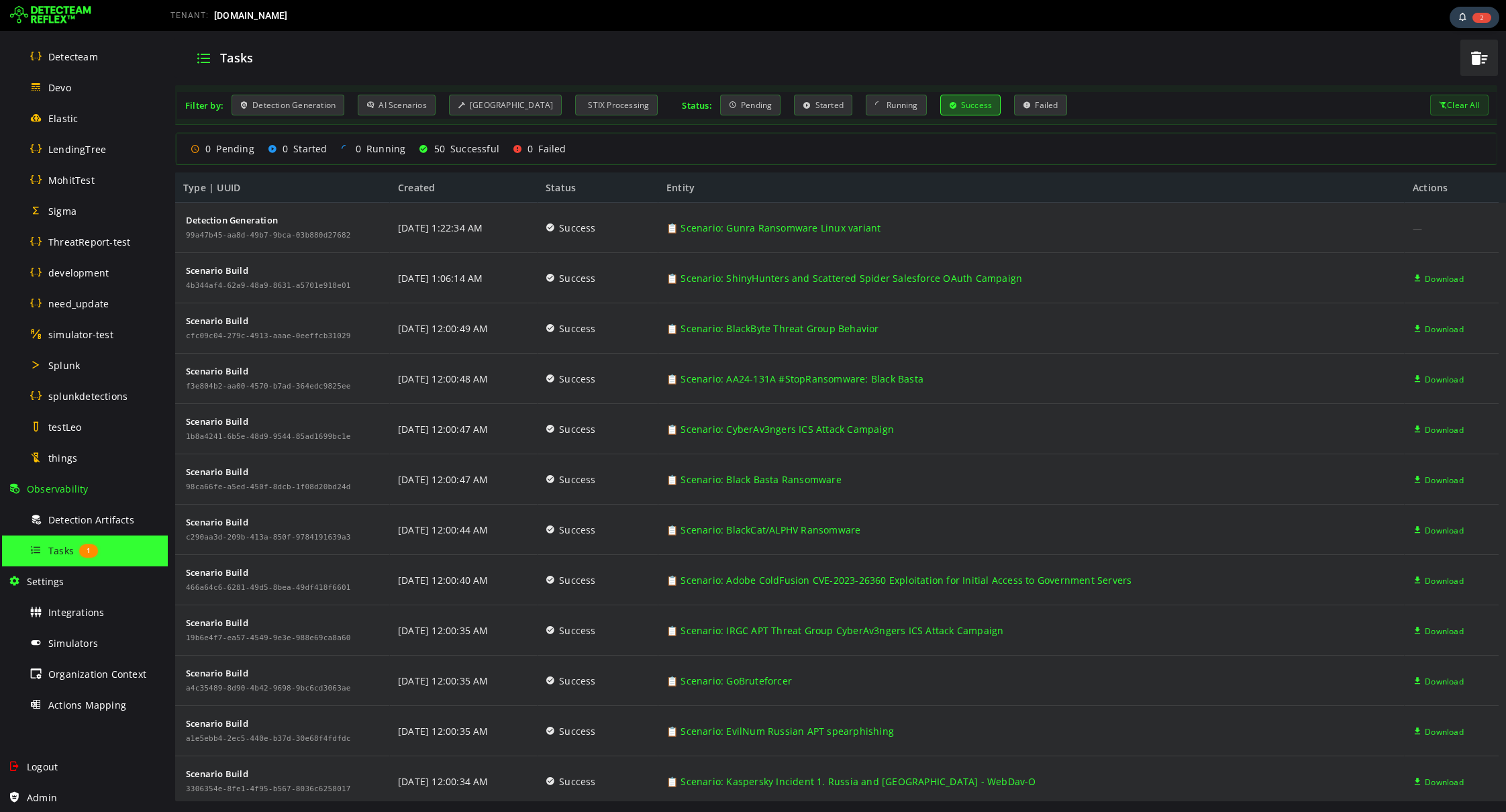
click at [952, 98] on div "Success" at bounding box center [971, 105] width 61 height 21
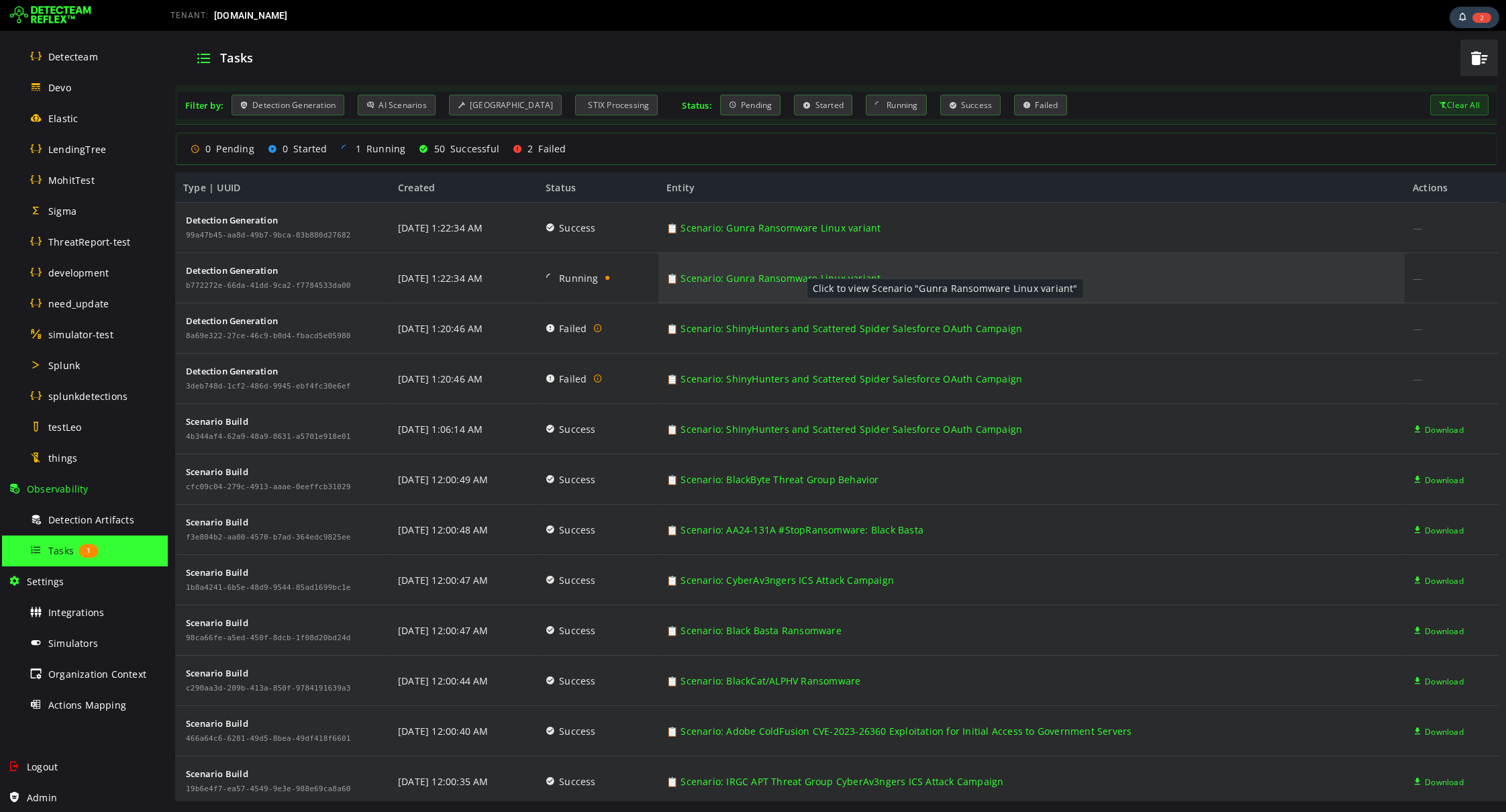
click at [793, 278] on link "📋 Scenario: Gunra Ransomware Linux variant" at bounding box center [774, 278] width 214 height 50
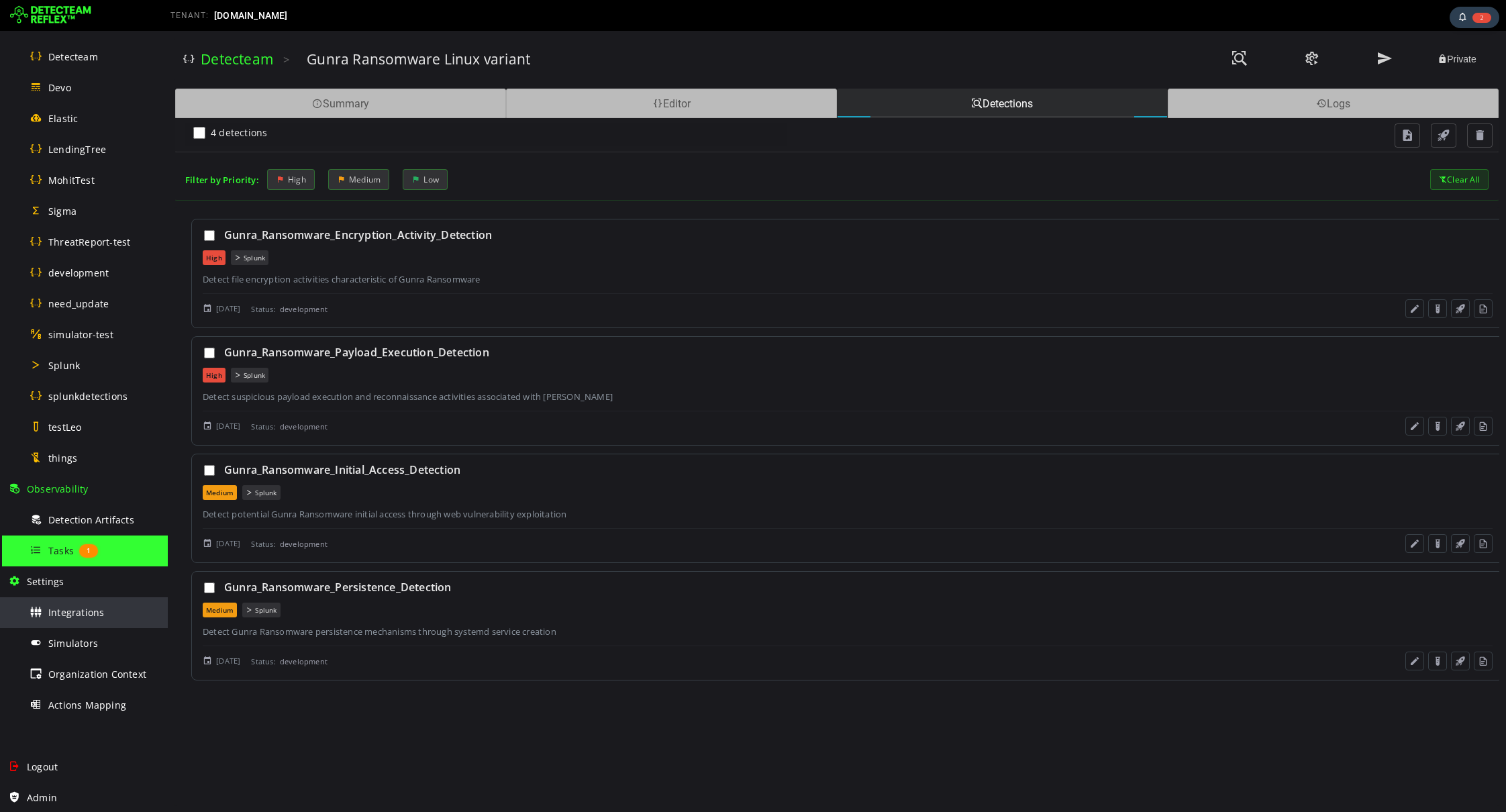
click at [85, 615] on span "Integrations" at bounding box center [76, 611] width 56 height 13
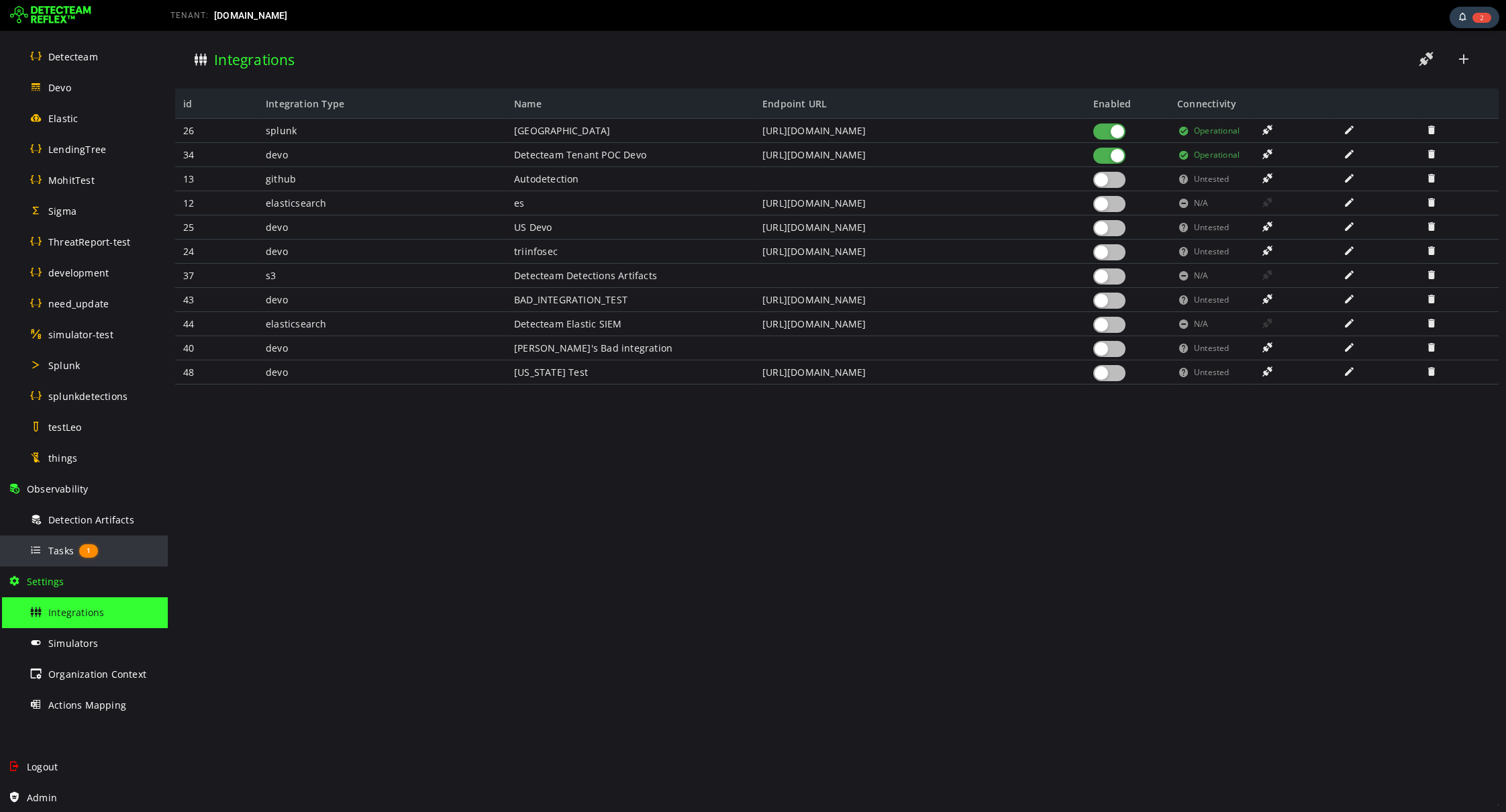
click at [70, 546] on span "Tasks" at bounding box center [61, 550] width 25 height 13
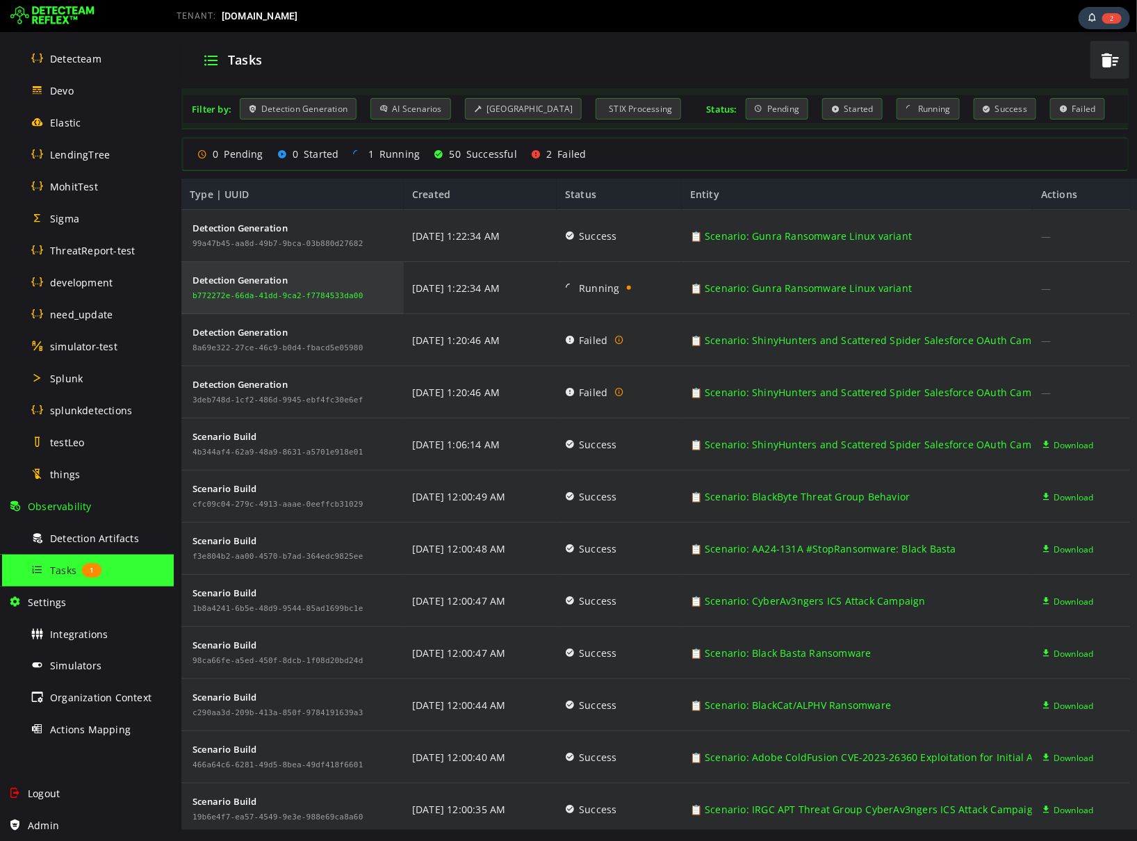
click at [208, 297] on div "b772272e-66da-41dd-9ca2-f7784533da00" at bounding box center [277, 295] width 171 height 8
click at [230, 297] on div "b772272e-66da-41dd-9ca2-f7784533da00" at bounding box center [277, 295] width 171 height 8
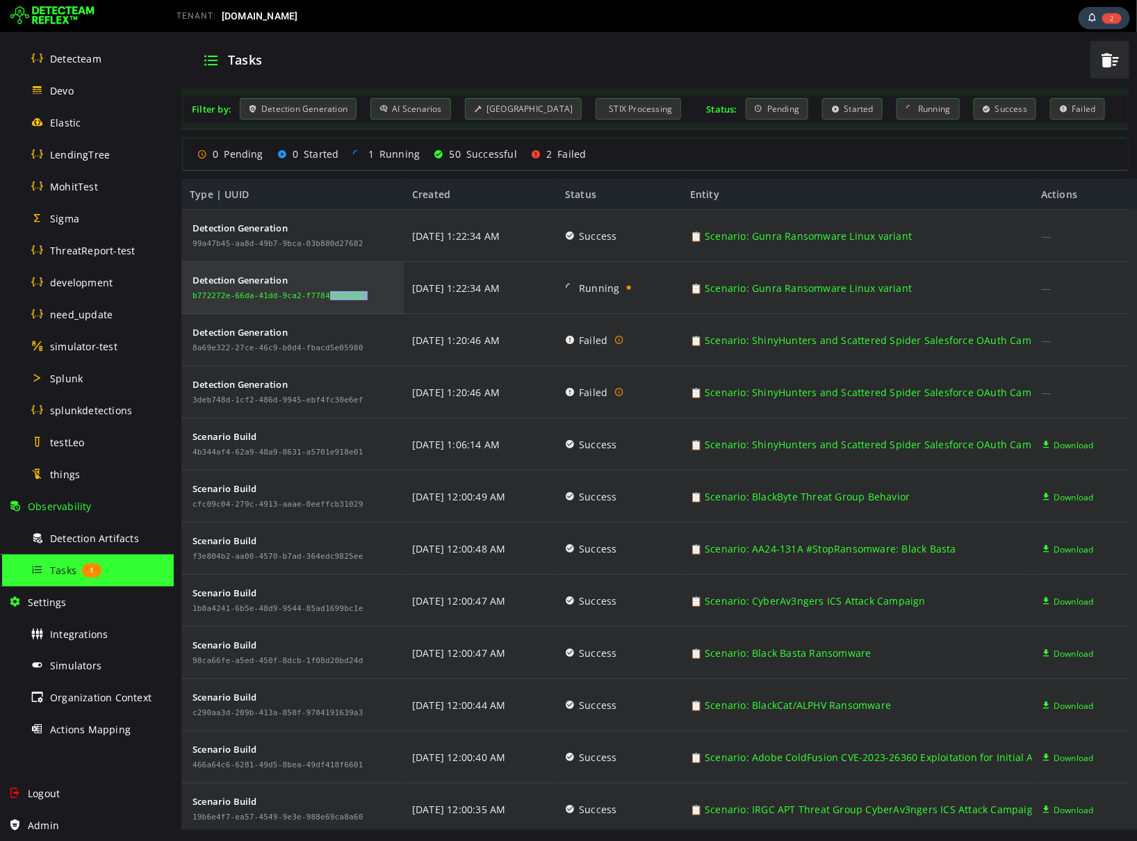
click at [251, 297] on div "b772272e-66da-41dd-9ca2-f7784533da00" at bounding box center [277, 295] width 171 height 8
